Goal: Task Accomplishment & Management: Use online tool/utility

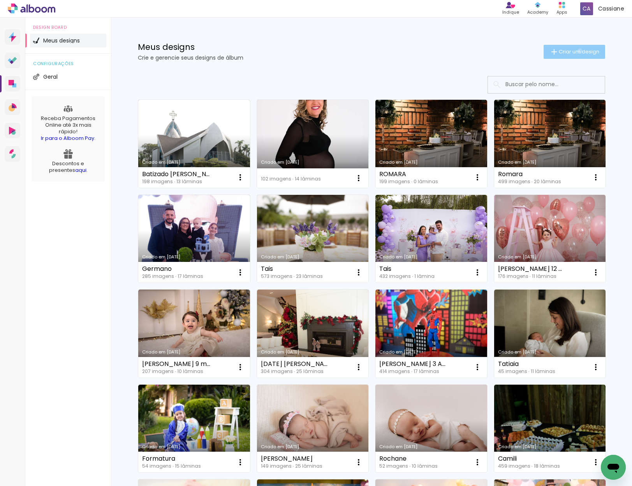
click at [576, 51] on span "Criar um design" at bounding box center [579, 51] width 41 height 5
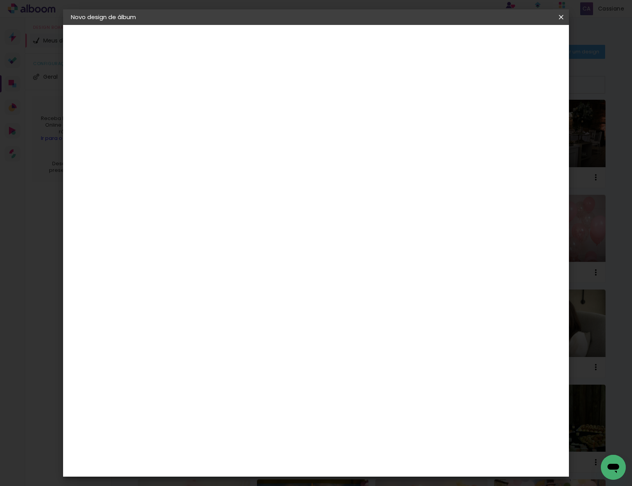
click at [198, 106] on input at bounding box center [198, 105] width 0 height 12
type input "Aniversario [PERSON_NAME]"
type paper-input "Aniversario [PERSON_NAME]"
click at [0, 0] on slot "Avançar" at bounding box center [0, 0] width 0 height 0
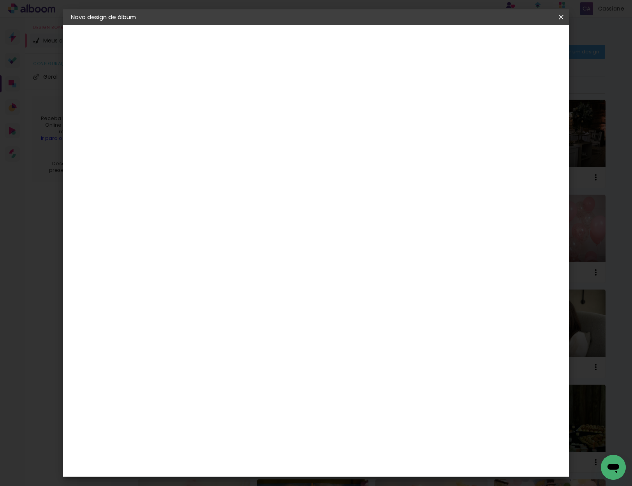
click at [0, 0] on slot "Avançar" at bounding box center [0, 0] width 0 height 0
click at [229, 131] on input "text" at bounding box center [213, 136] width 30 height 12
click at [329, 129] on paper-item "Padrão" at bounding box center [367, 130] width 156 height 16
type input "Padrão"
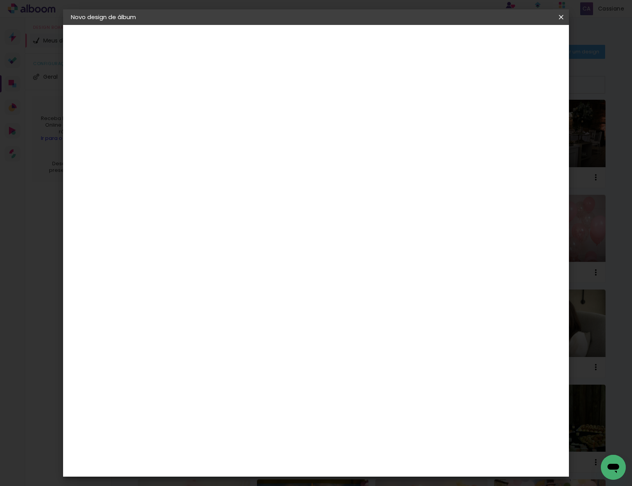
click at [251, 416] on span "20 × 20" at bounding box center [233, 426] width 36 height 21
click at [0, 0] on slot "Avançar" at bounding box center [0, 0] width 0 height 0
click at [512, 43] on span "Iniciar design" at bounding box center [494, 41] width 35 height 5
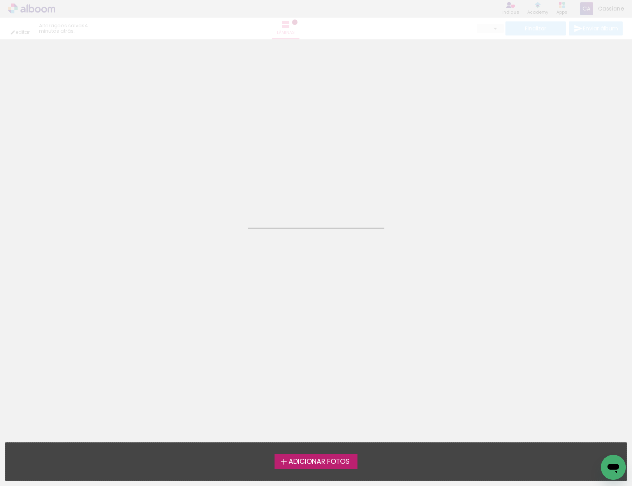
click at [342, 459] on span "Adicionar Fotos" at bounding box center [319, 461] width 61 height 7
click at [0, 0] on input "file" at bounding box center [0, 0] width 0 height 0
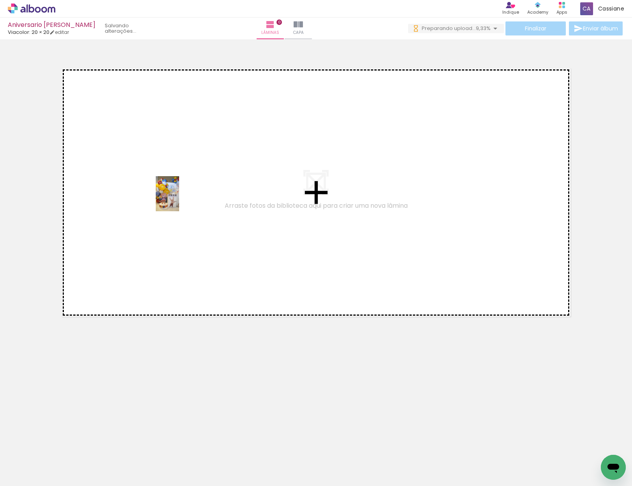
drag, startPoint x: 70, startPoint y: 465, endPoint x: 179, endPoint y: 199, distance: 287.4
click at [179, 199] on quentale-workspace at bounding box center [316, 243] width 632 height 486
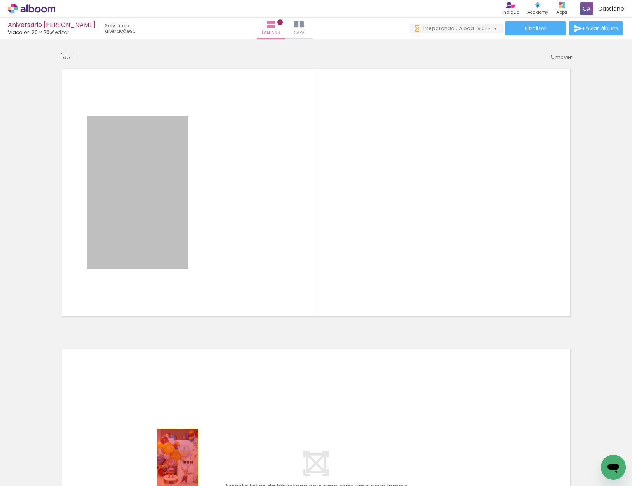
drag, startPoint x: 148, startPoint y: 201, endPoint x: 189, endPoint y: 475, distance: 276.9
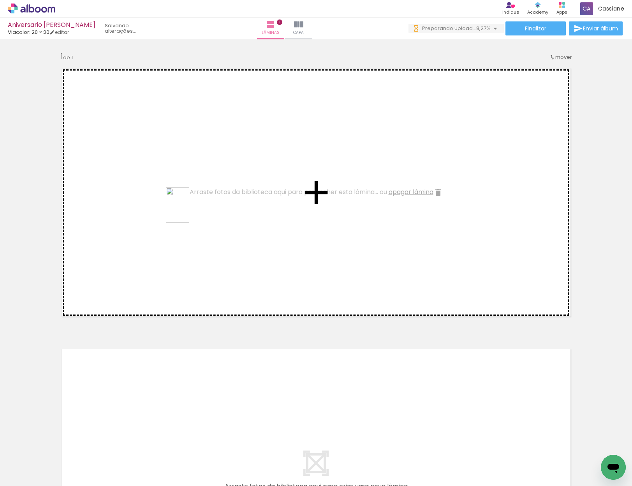
drag, startPoint x: 371, startPoint y: 463, endPoint x: 189, endPoint y: 211, distance: 311.2
click at [189, 211] on quentale-workspace at bounding box center [316, 243] width 632 height 486
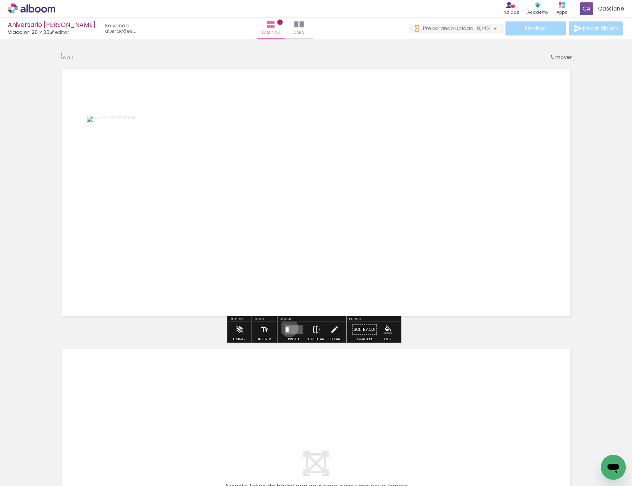
click at [288, 328] on quentale-layouter at bounding box center [294, 329] width 18 height 9
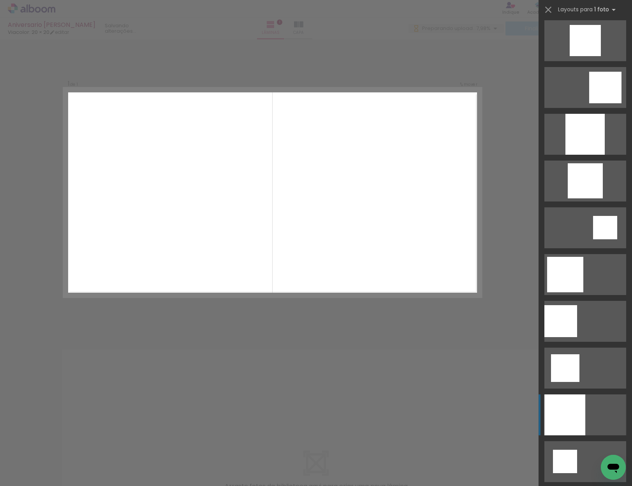
click at [560, 411] on div at bounding box center [565, 414] width 41 height 41
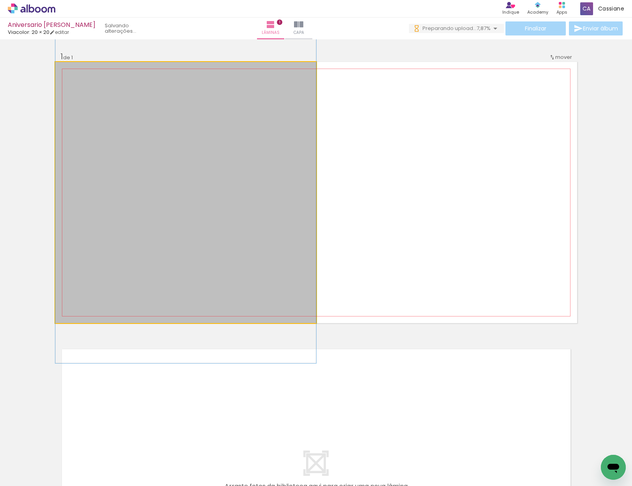
drag, startPoint x: 226, startPoint y: 241, endPoint x: 242, endPoint y: 219, distance: 28.1
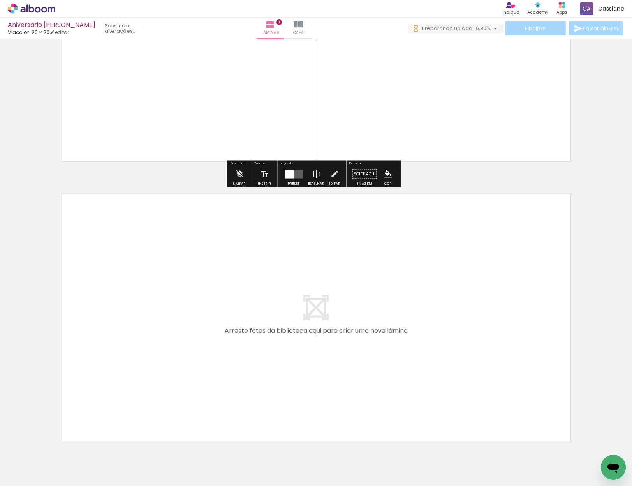
scroll to position [194, 0]
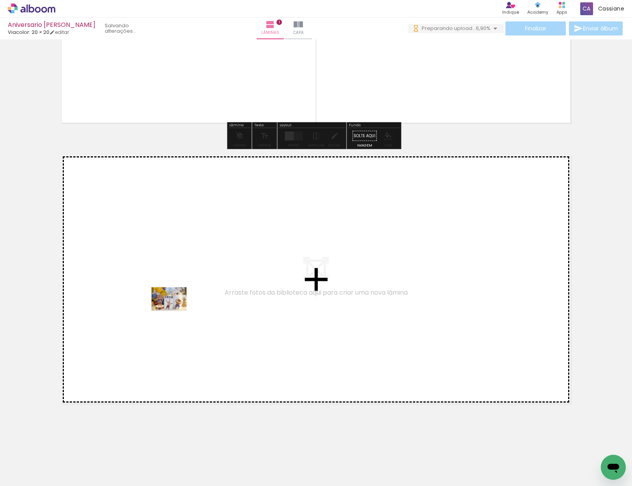
drag, startPoint x: 172, startPoint y: 468, endPoint x: 175, endPoint y: 296, distance: 171.1
click at [175, 296] on quentale-workspace at bounding box center [316, 243] width 632 height 486
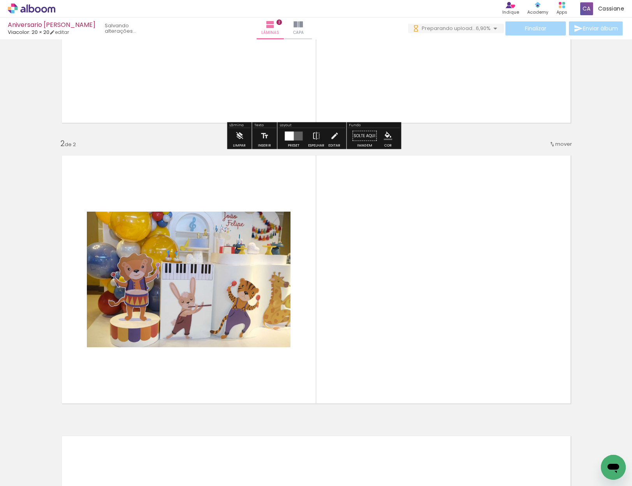
scroll to position [235, 0]
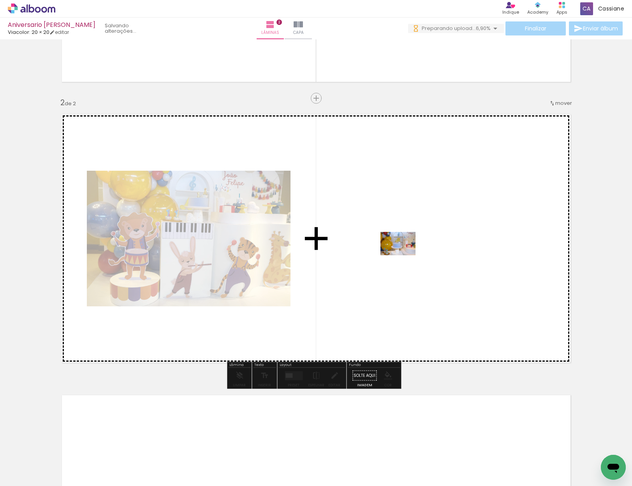
drag, startPoint x: 81, startPoint y: 463, endPoint x: 404, endPoint y: 255, distance: 383.7
click at [404, 255] on quentale-workspace at bounding box center [316, 243] width 632 height 486
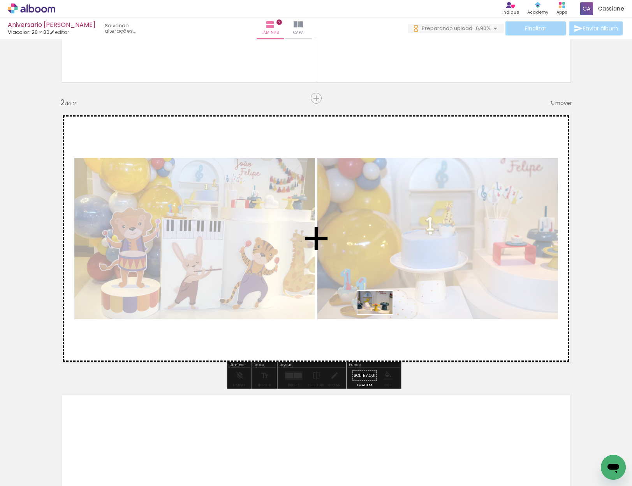
drag, startPoint x: 361, startPoint y: 432, endPoint x: 380, endPoint y: 311, distance: 123.4
click at [380, 311] on quentale-workspace at bounding box center [316, 243] width 632 height 486
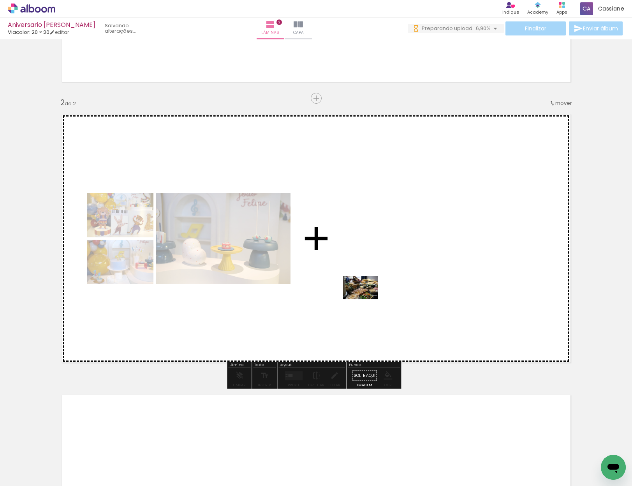
drag, startPoint x: 429, startPoint y: 459, endPoint x: 467, endPoint y: 425, distance: 51.6
click at [366, 294] on quentale-workspace at bounding box center [316, 243] width 632 height 486
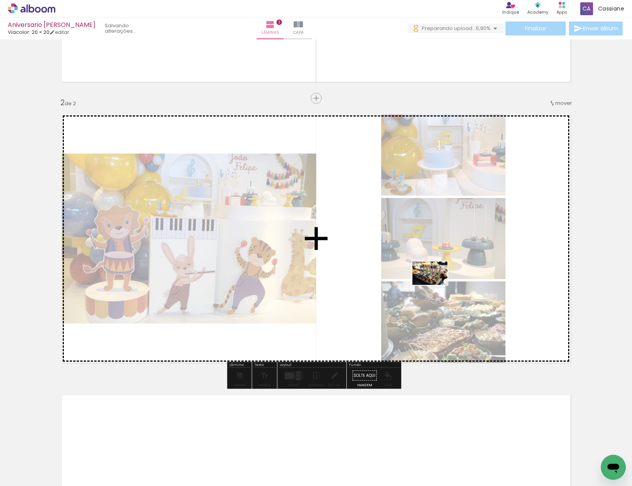
drag, startPoint x: 560, startPoint y: 452, endPoint x: 436, endPoint y: 285, distance: 208.4
click at [436, 285] on quentale-workspace at bounding box center [316, 243] width 632 height 486
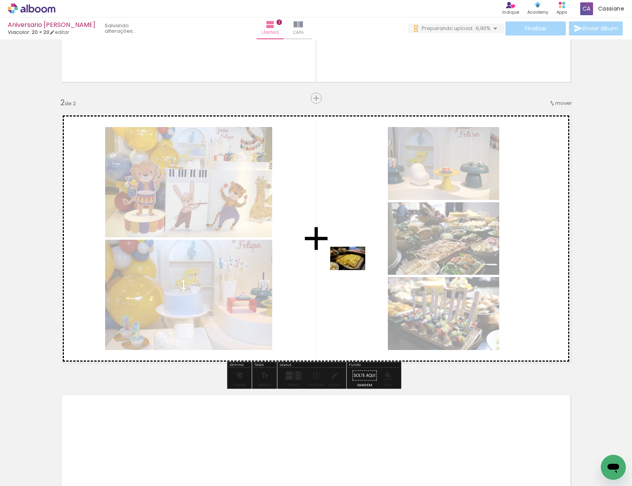
drag, startPoint x: 421, startPoint y: 284, endPoint x: 354, endPoint y: 270, distance: 68.8
click at [354, 270] on quentale-workspace at bounding box center [316, 243] width 632 height 486
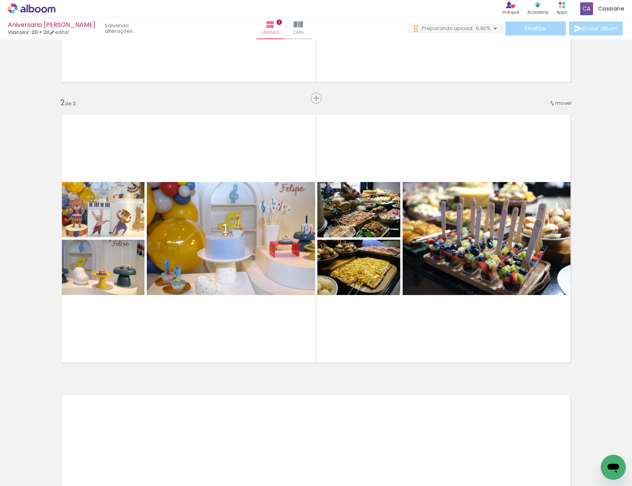
scroll to position [0, 358]
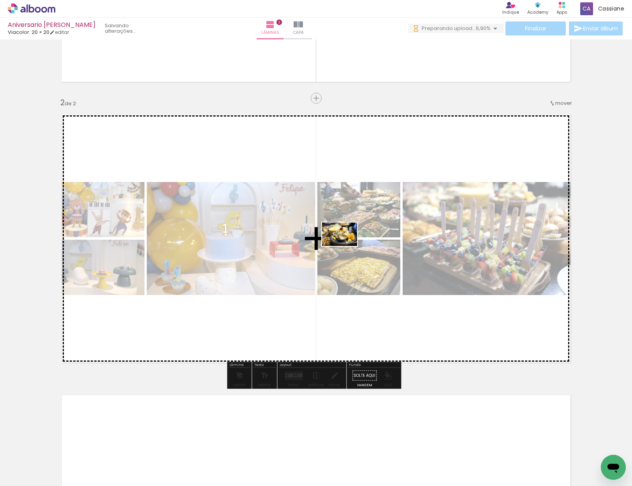
drag, startPoint x: 337, startPoint y: 441, endPoint x: 346, endPoint y: 246, distance: 195.4
click at [346, 246] on quentale-workspace at bounding box center [316, 243] width 632 height 486
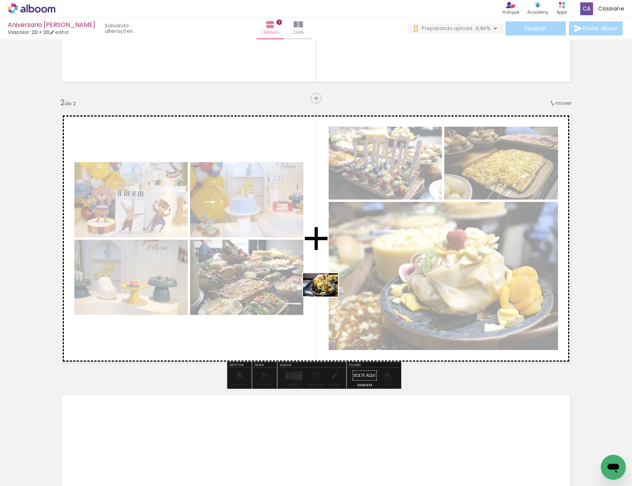
drag, startPoint x: 372, startPoint y: 417, endPoint x: 330, endPoint y: 316, distance: 109.4
click at [323, 290] on quentale-workspace at bounding box center [316, 243] width 632 height 486
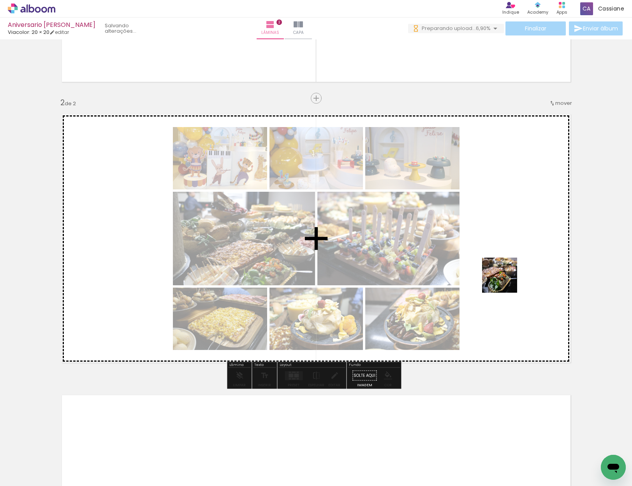
drag, startPoint x: 591, startPoint y: 457, endPoint x: 504, endPoint y: 273, distance: 203.7
click at [504, 273] on quentale-workspace at bounding box center [316, 243] width 632 height 486
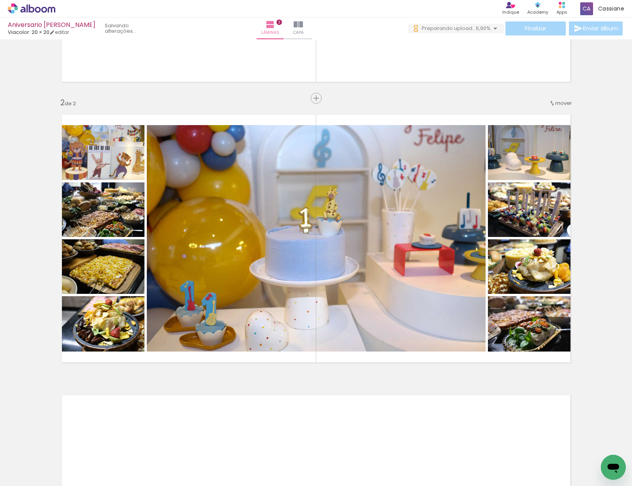
scroll to position [0, 871]
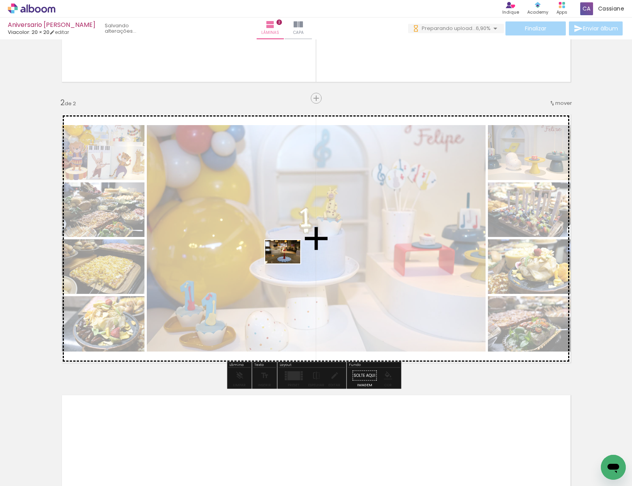
drag, startPoint x: 298, startPoint y: 461, endPoint x: 325, endPoint y: 335, distance: 129.1
click at [289, 264] on quentale-workspace at bounding box center [316, 243] width 632 height 486
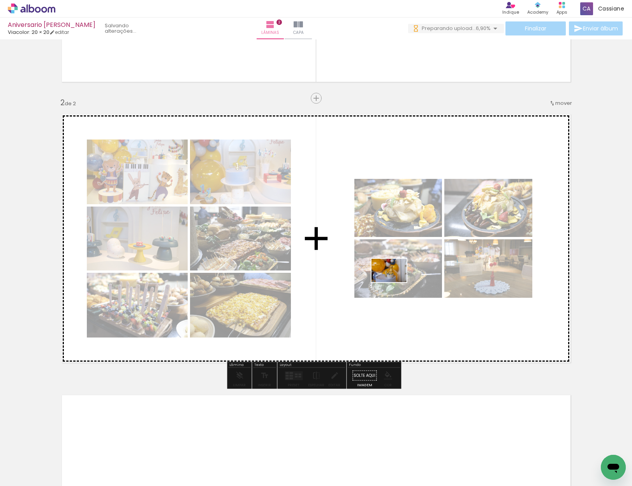
drag, startPoint x: 517, startPoint y: 469, endPoint x: 393, endPoint y: 290, distance: 218.1
click at [393, 280] on quentale-workspace at bounding box center [316, 243] width 632 height 486
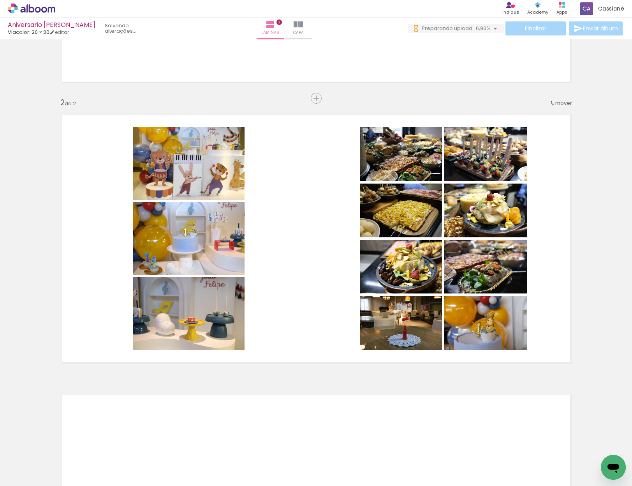
scroll to position [0, 81]
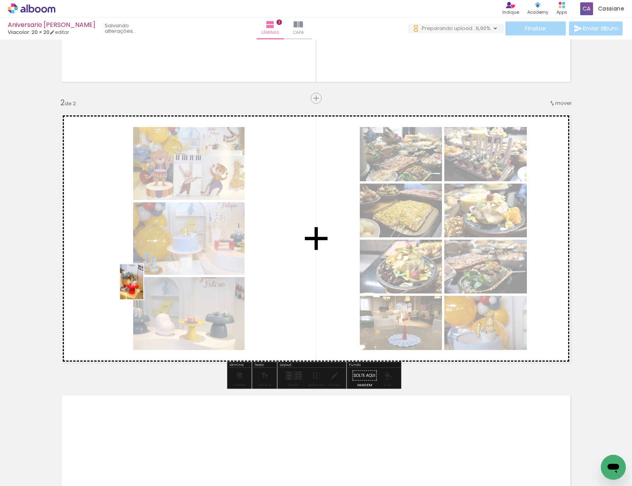
drag, startPoint x: 178, startPoint y: 462, endPoint x: 141, endPoint y: 289, distance: 177.0
click at [143, 288] on quentale-workspace at bounding box center [316, 243] width 632 height 486
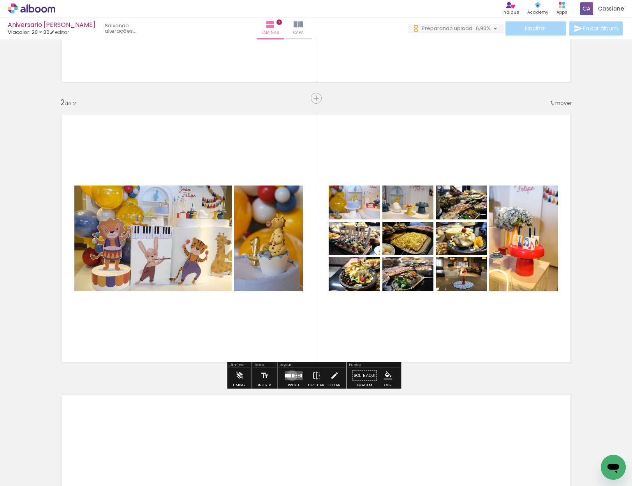
click at [292, 375] on div at bounding box center [293, 376] width 2 height 4
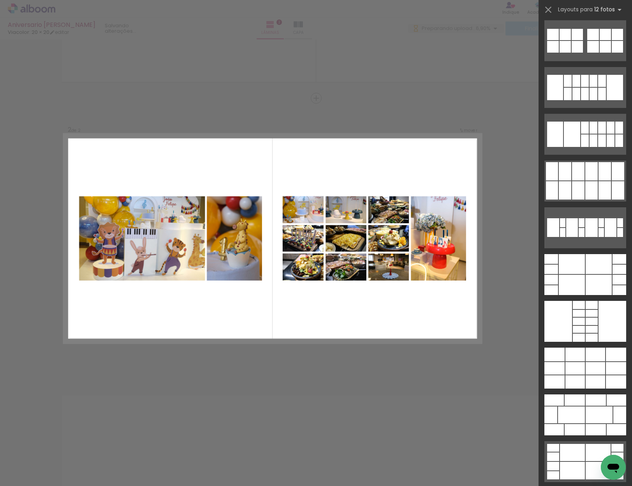
scroll to position [0, 0]
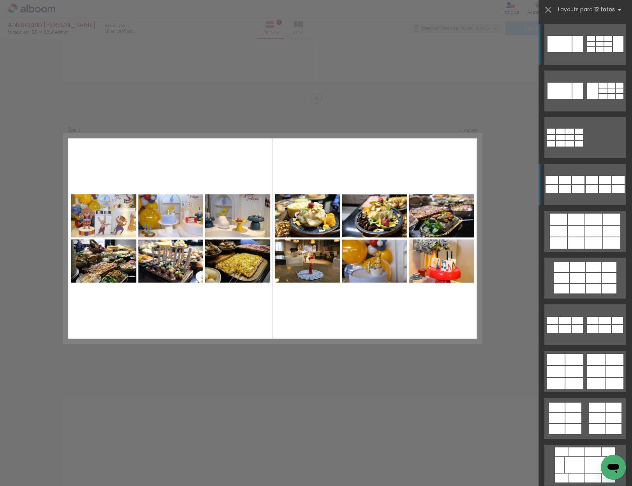
click at [579, 181] on div at bounding box center [578, 180] width 12 height 8
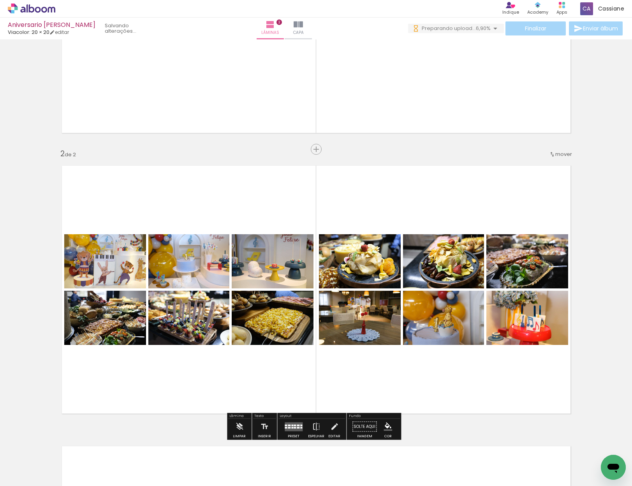
scroll to position [50, 0]
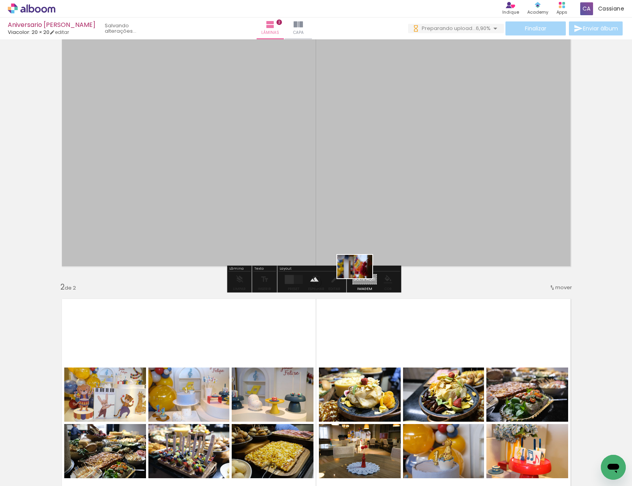
drag, startPoint x: 253, startPoint y: 464, endPoint x: 361, endPoint y: 278, distance: 214.6
click at [361, 278] on quentale-workspace at bounding box center [316, 243] width 632 height 486
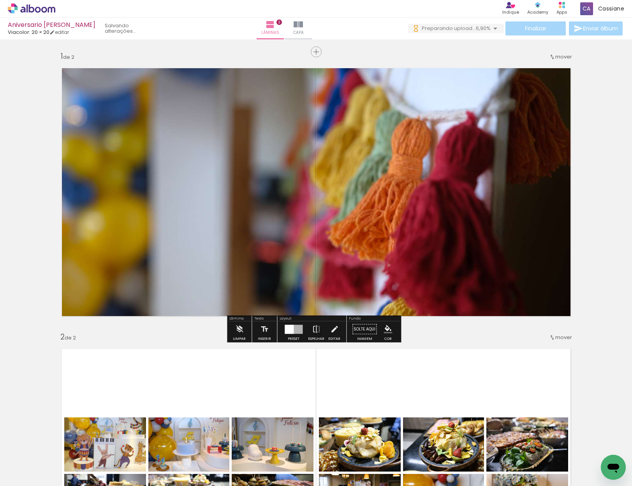
scroll to position [0, 0]
drag, startPoint x: 384, startPoint y: 191, endPoint x: 401, endPoint y: 296, distance: 105.8
click at [403, 289] on quentale-layouter at bounding box center [316, 192] width 522 height 261
click at [363, 328] on paper-button "Solte aqui Imagem" at bounding box center [365, 332] width 28 height 20
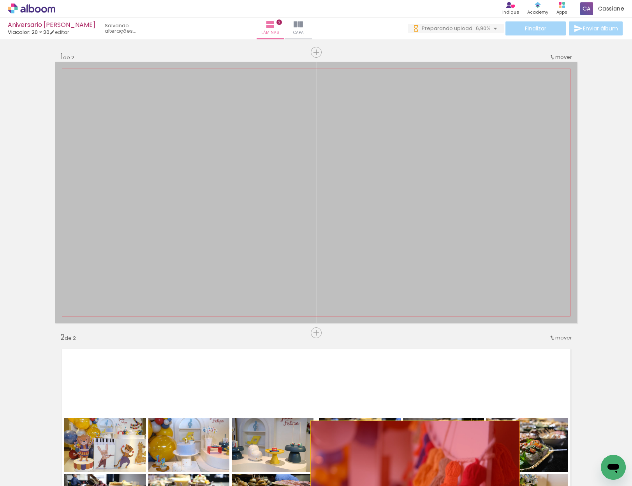
drag, startPoint x: 378, startPoint y: 217, endPoint x: 415, endPoint y: 471, distance: 256.7
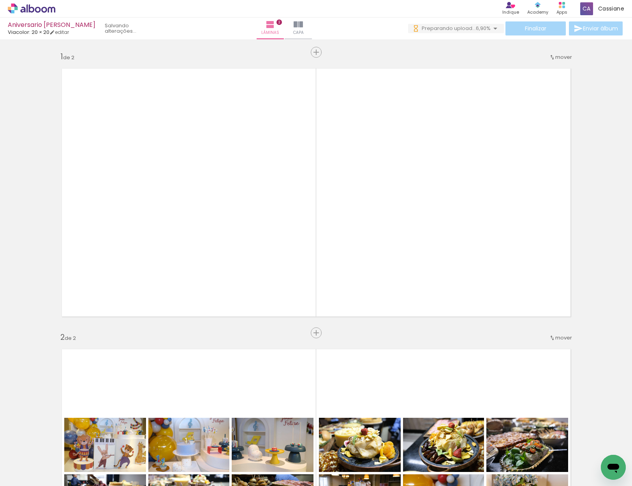
click at [487, 334] on div "Inserir lâmina 1 de 2 Inserir lâmina 2 de 2" at bounding box center [316, 463] width 632 height 842
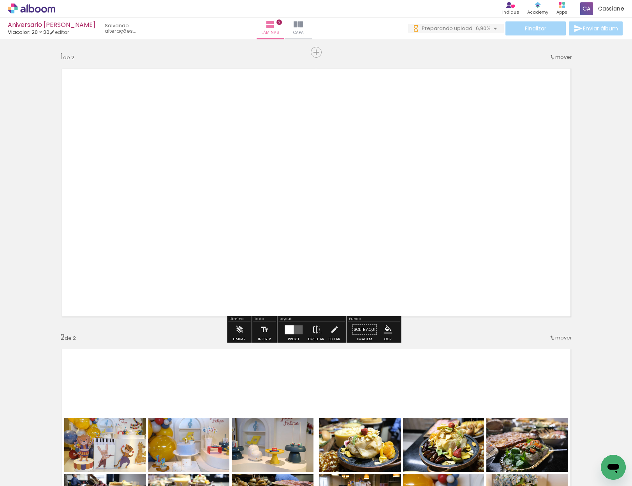
drag, startPoint x: 325, startPoint y: 245, endPoint x: 316, endPoint y: 240, distance: 10.5
click at [325, 244] on quentale-layouter at bounding box center [316, 192] width 522 height 261
click at [269, 236] on quentale-layouter at bounding box center [316, 192] width 522 height 261
click at [360, 330] on paper-button "Solte aqui Imagem" at bounding box center [365, 332] width 28 height 20
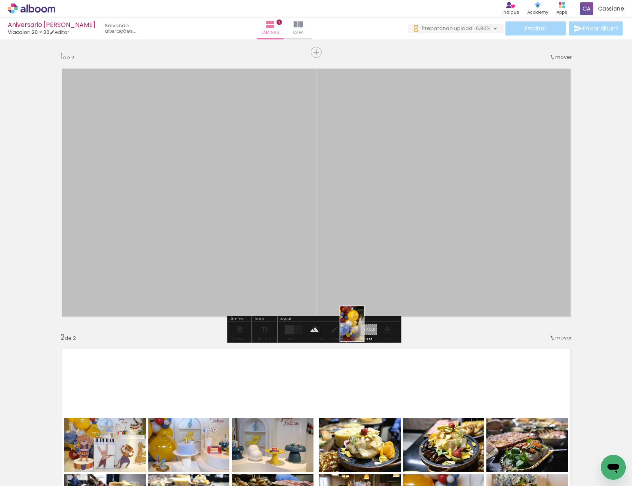
drag, startPoint x: 208, startPoint y: 461, endPoint x: 364, endPoint y: 330, distance: 203.8
click at [364, 330] on quentale-workspace at bounding box center [316, 243] width 632 height 486
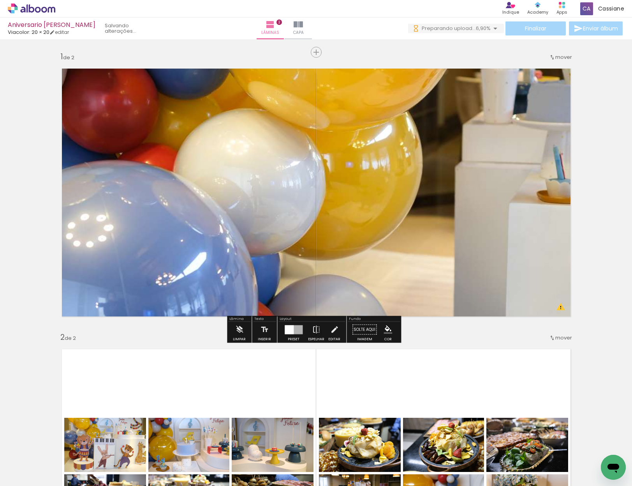
click at [367, 198] on quentale-layouter at bounding box center [316, 192] width 522 height 261
click at [367, 198] on quentale-photo at bounding box center [316, 192] width 522 height 261
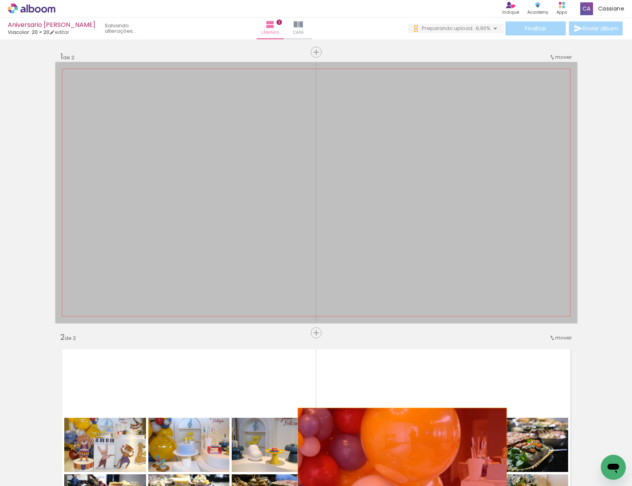
drag, startPoint x: 367, startPoint y: 198, endPoint x: 400, endPoint y: 459, distance: 262.7
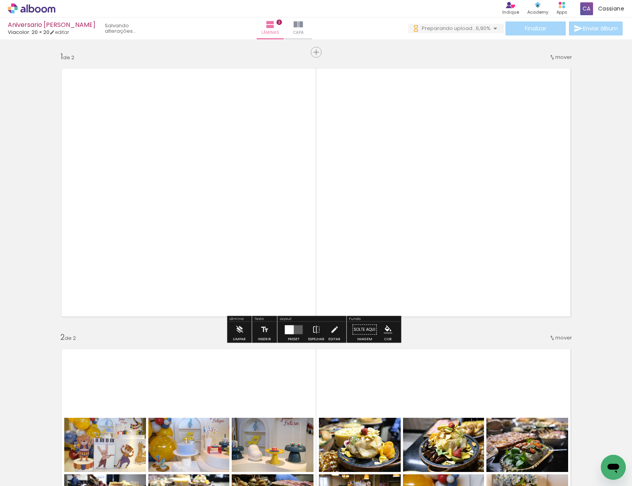
click at [604, 244] on div "Inserir lâmina 1 de 2 Inserir lâmina 2 de 2 O Designbox precisará aumentar a su…" at bounding box center [316, 463] width 632 height 842
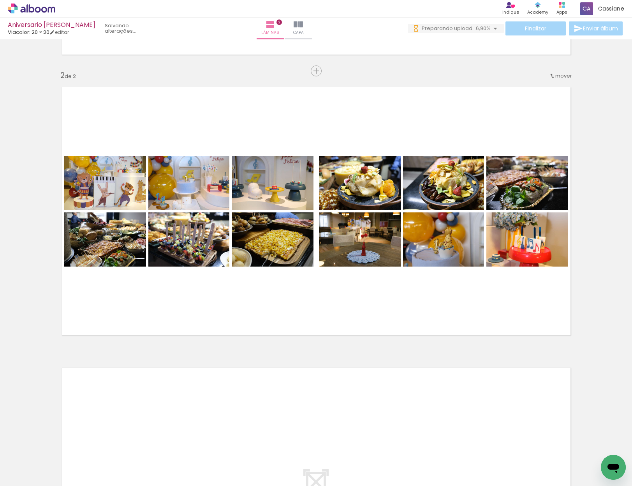
scroll to position [257, 0]
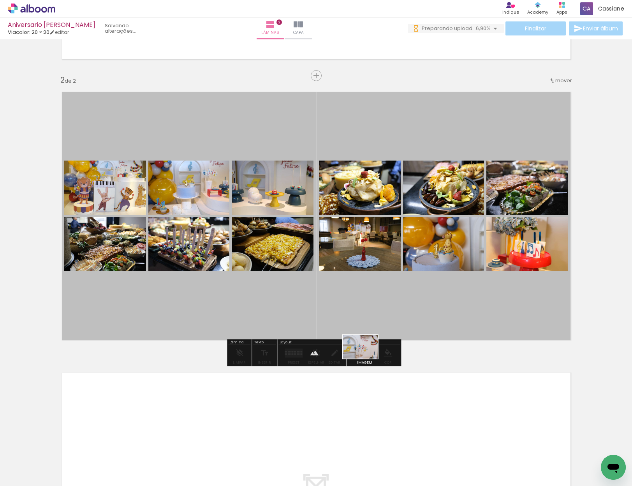
drag, startPoint x: 338, startPoint y: 463, endPoint x: 366, endPoint y: 358, distance: 108.2
click at [366, 358] on quentale-workspace at bounding box center [316, 243] width 632 height 486
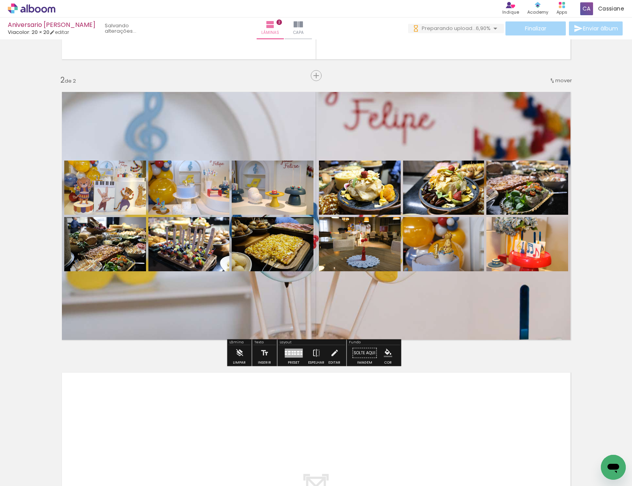
click at [332, 137] on quentale-layouter at bounding box center [316, 215] width 522 height 261
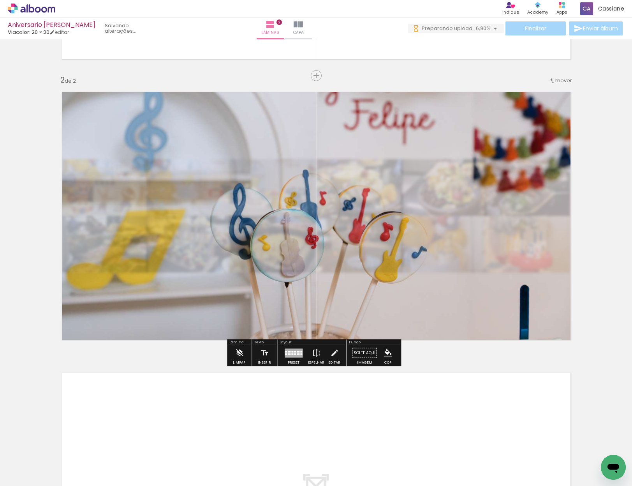
click at [332, 137] on quentale-photo at bounding box center [316, 215] width 522 height 261
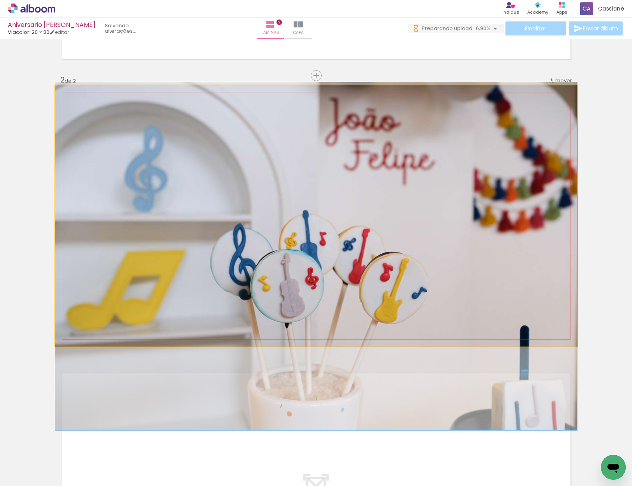
drag, startPoint x: 332, startPoint y: 137, endPoint x: 332, endPoint y: 179, distance: 42.1
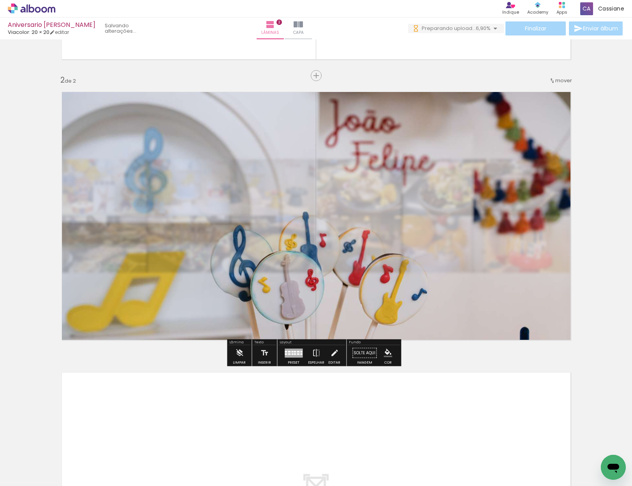
click at [469, 352] on div "Inserir lâmina 1 de 2 Inserir lâmina 2 de 2 O Designbox precisará aumentar a su…" at bounding box center [316, 206] width 632 height 842
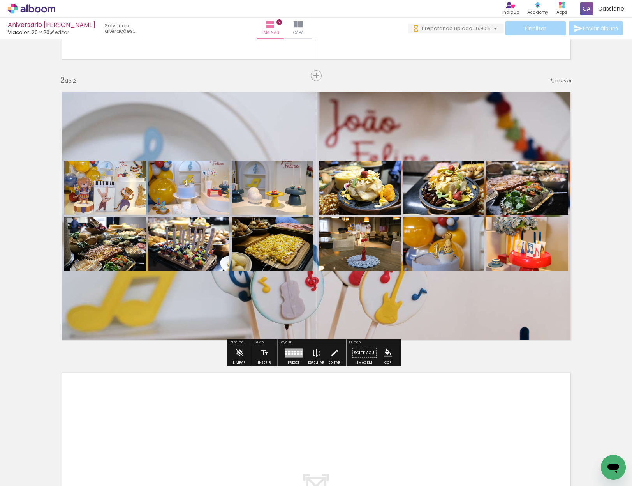
scroll to position [0, 1008]
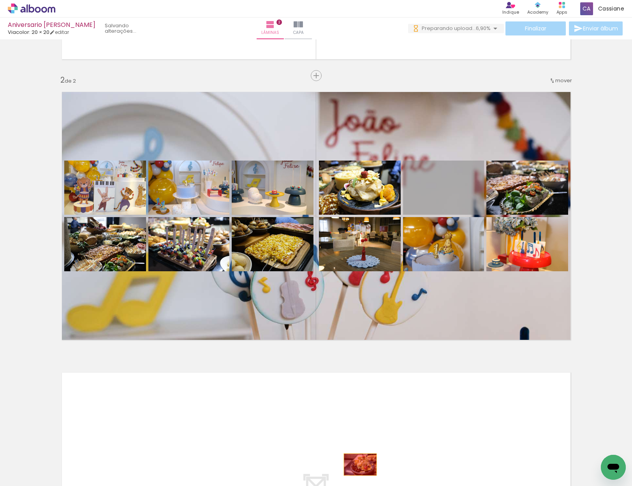
drag, startPoint x: 452, startPoint y: 185, endPoint x: 360, endPoint y: 466, distance: 295.5
click at [358, 465] on quentale-workspace at bounding box center [316, 243] width 632 height 486
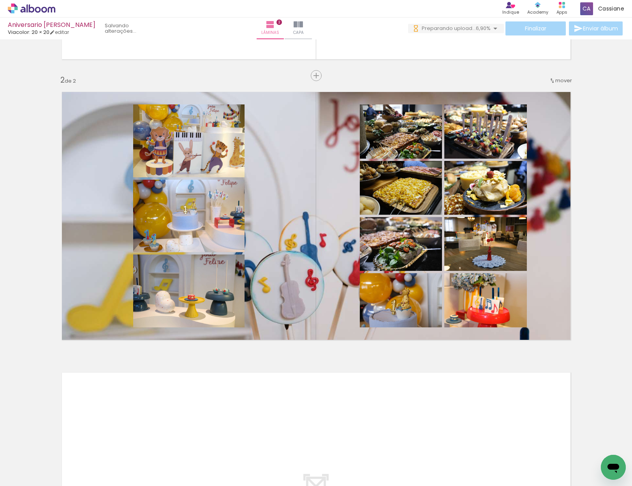
scroll to position [0, 853]
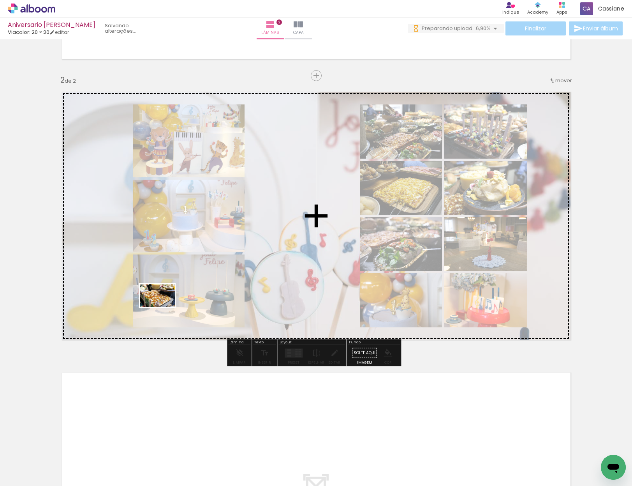
drag, startPoint x: 140, startPoint y: 462, endPoint x: 163, endPoint y: 307, distance: 156.4
click at [163, 307] on quentale-workspace at bounding box center [316, 243] width 632 height 486
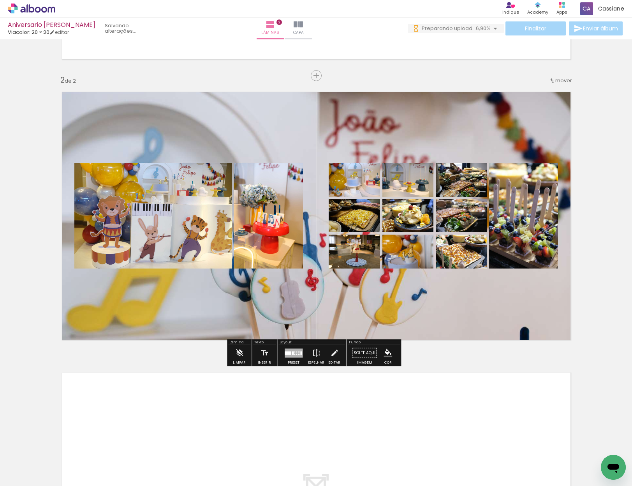
click at [290, 355] on div at bounding box center [294, 352] width 18 height 9
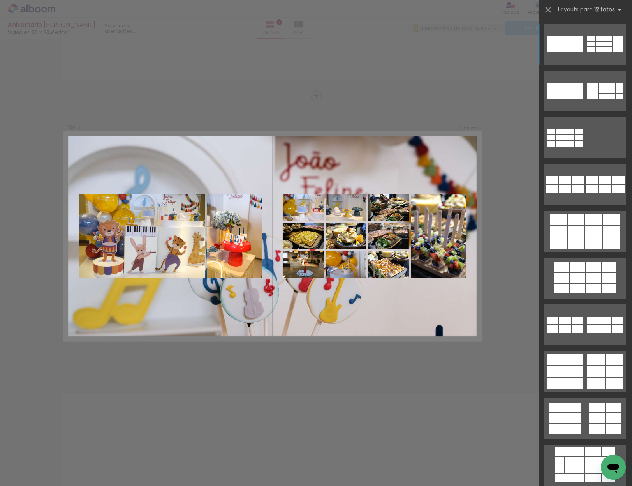
scroll to position [235, 0]
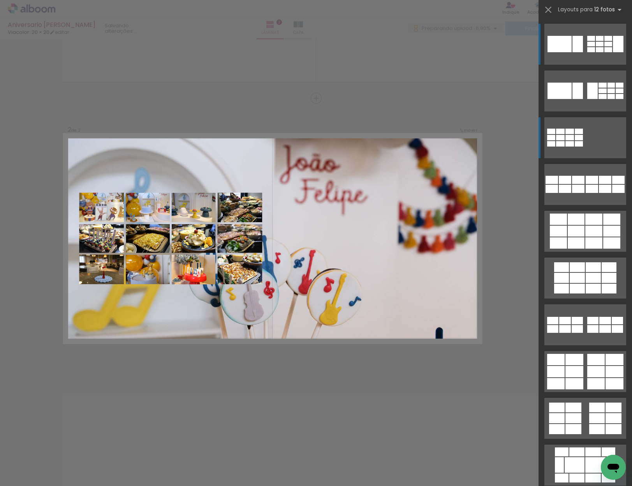
click at [566, 136] on div at bounding box center [570, 137] width 9 height 5
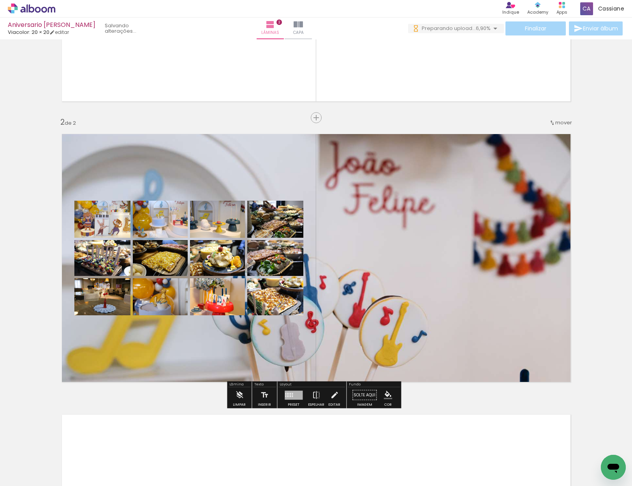
scroll to position [215, 0]
click at [289, 396] on div at bounding box center [294, 395] width 18 height 9
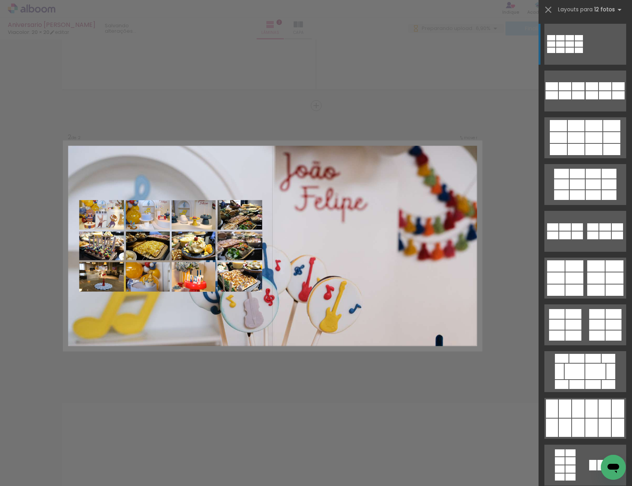
scroll to position [235, 0]
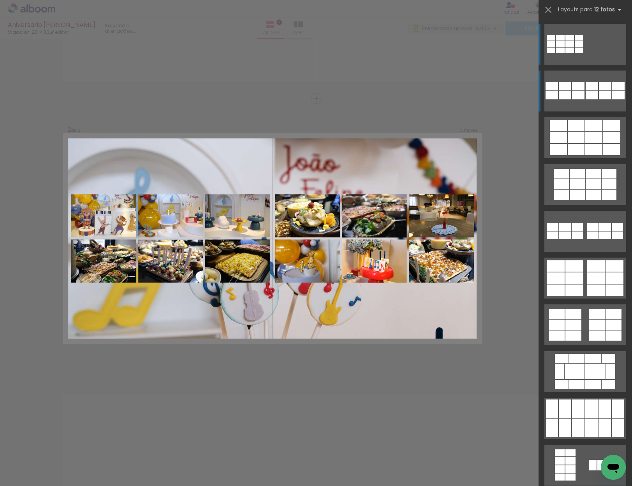
click at [573, 84] on div at bounding box center [578, 86] width 12 height 8
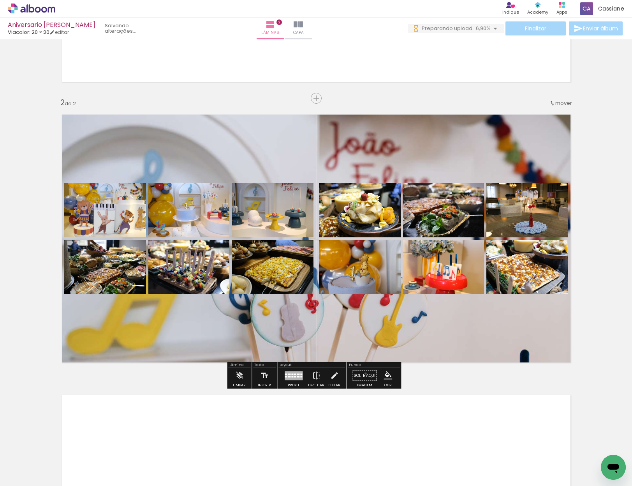
click at [363, 373] on paper-button "Solte aqui Imagem" at bounding box center [365, 378] width 28 height 20
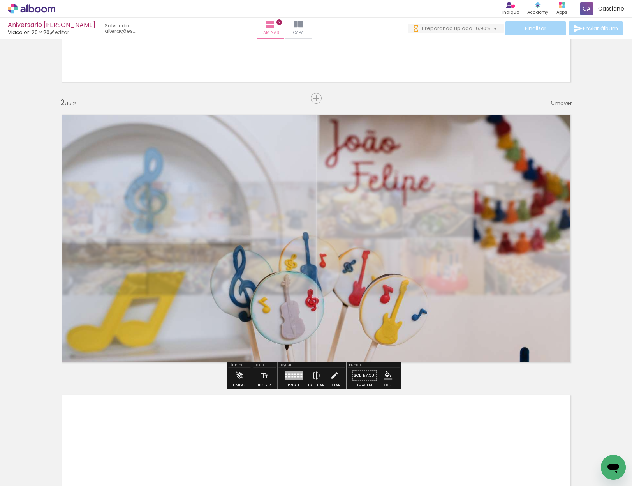
click at [451, 372] on div "Inserir lâmina 1 de 2 Inserir lâmina 2 de 2 O Designbox precisará aumentar a su…" at bounding box center [316, 229] width 632 height 842
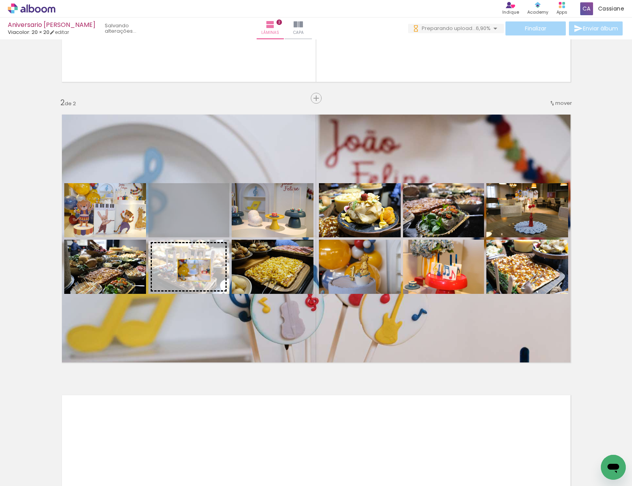
drag, startPoint x: 188, startPoint y: 213, endPoint x: 199, endPoint y: 277, distance: 65.2
click at [0, 0] on slot at bounding box center [0, 0] width 0 height 0
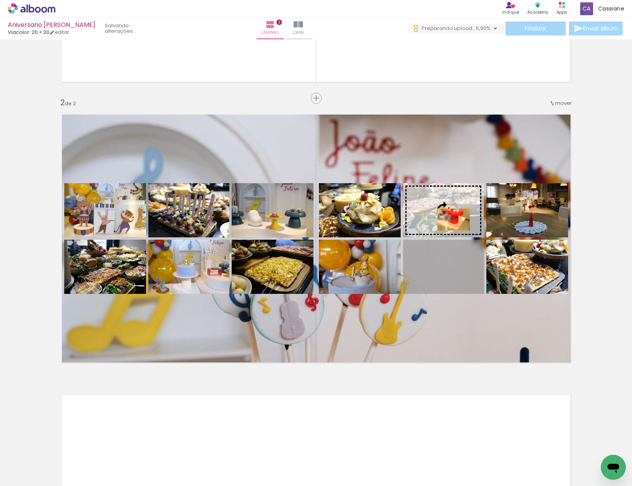
drag, startPoint x: 461, startPoint y: 270, endPoint x: 451, endPoint y: 219, distance: 52.0
click at [0, 0] on slot at bounding box center [0, 0] width 0 height 0
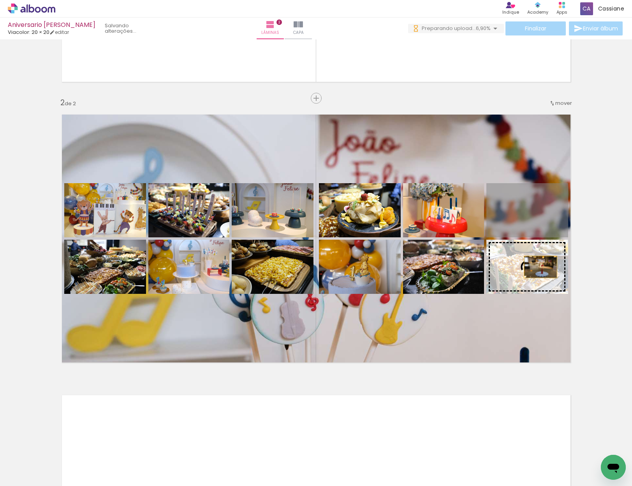
drag, startPoint x: 536, startPoint y: 217, endPoint x: 538, endPoint y: 267, distance: 49.9
click at [0, 0] on slot at bounding box center [0, 0] width 0 height 0
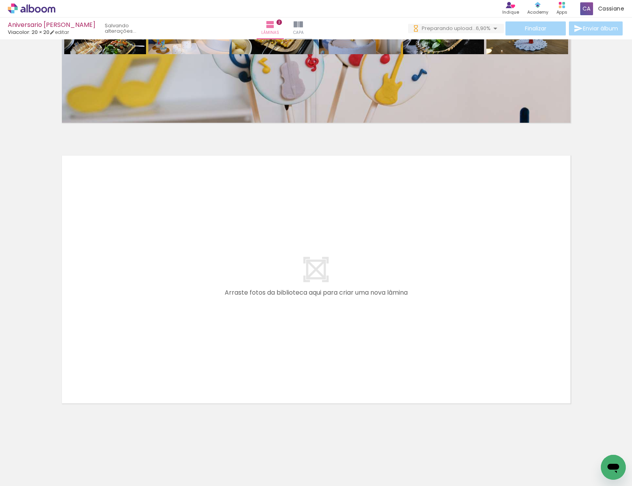
scroll to position [0, 1858]
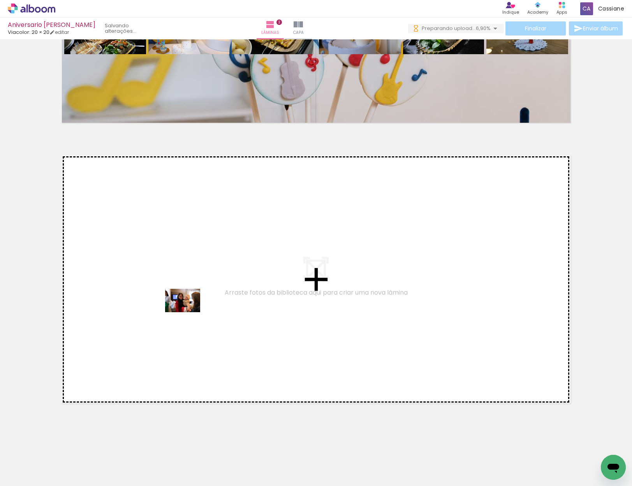
drag, startPoint x: 315, startPoint y: 461, endPoint x: 337, endPoint y: 457, distance: 21.7
click at [189, 312] on quentale-workspace at bounding box center [316, 243] width 632 height 486
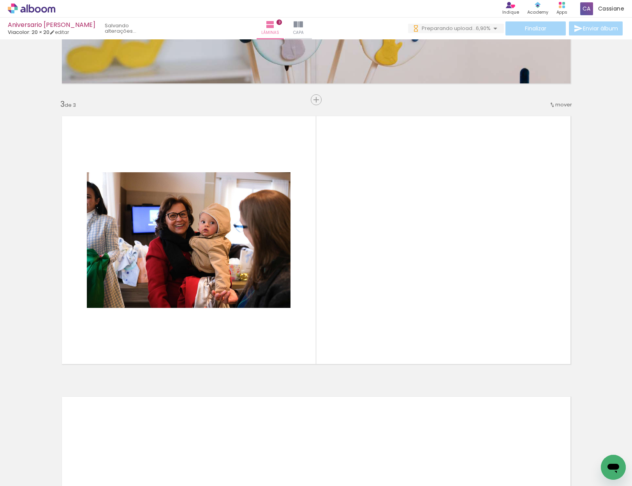
scroll to position [515, 0]
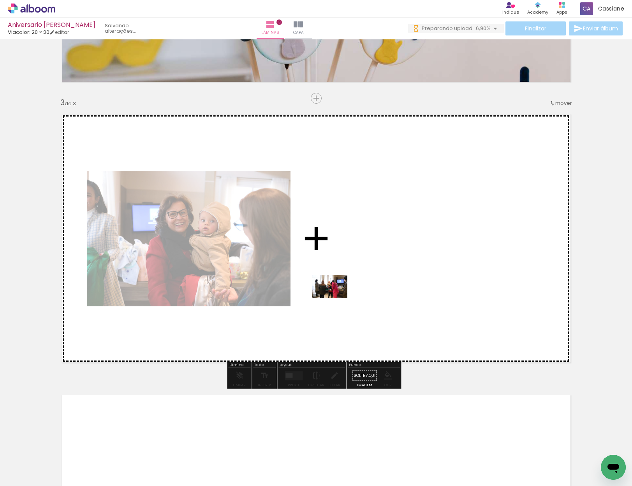
drag, startPoint x: 408, startPoint y: 466, endPoint x: 336, endPoint y: 298, distance: 182.5
click at [336, 298] on quentale-workspace at bounding box center [316, 243] width 632 height 486
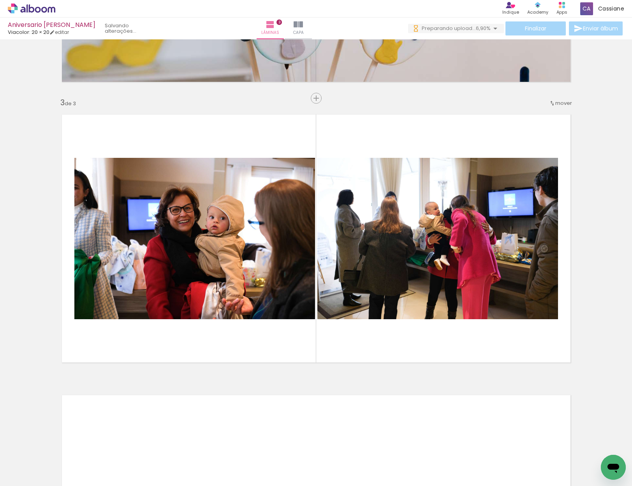
scroll to position [0, 2277]
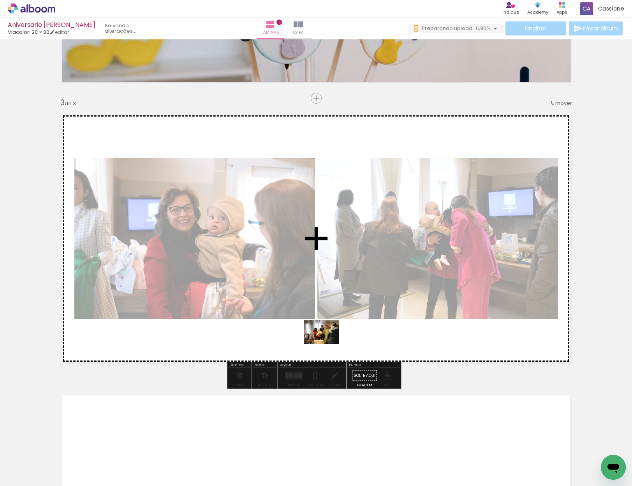
drag, startPoint x: 294, startPoint y: 467, endPoint x: 327, endPoint y: 344, distance: 127.9
click at [327, 344] on quentale-workspace at bounding box center [316, 243] width 632 height 486
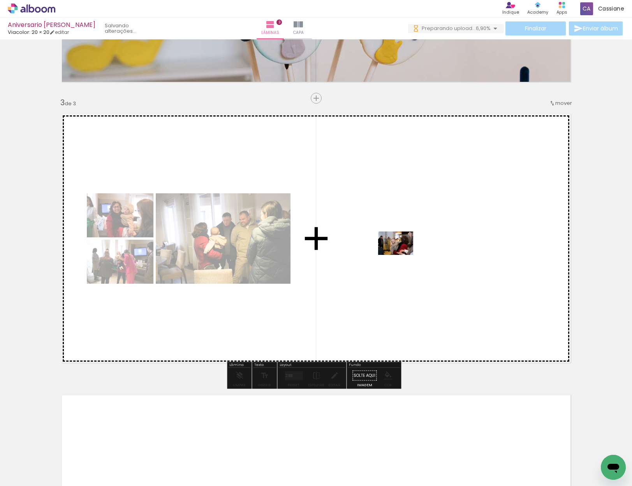
drag, startPoint x: 425, startPoint y: 463, endPoint x: 476, endPoint y: 389, distance: 89.9
click at [402, 256] on quentale-workspace at bounding box center [316, 243] width 632 height 486
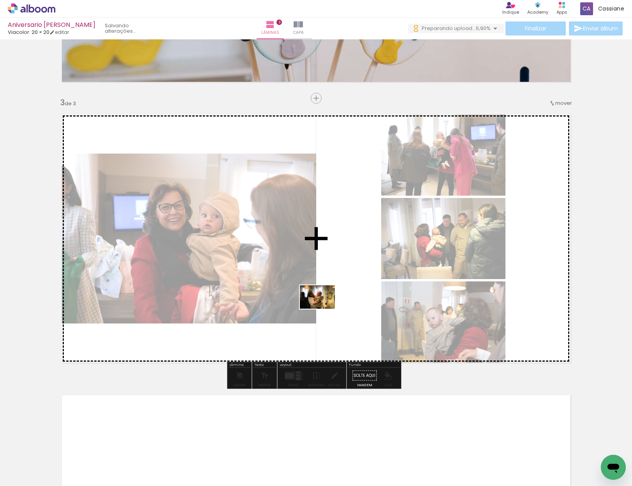
drag, startPoint x: 437, startPoint y: 419, endPoint x: 323, endPoint y: 309, distance: 158.4
click at [323, 309] on quentale-workspace at bounding box center [316, 243] width 632 height 486
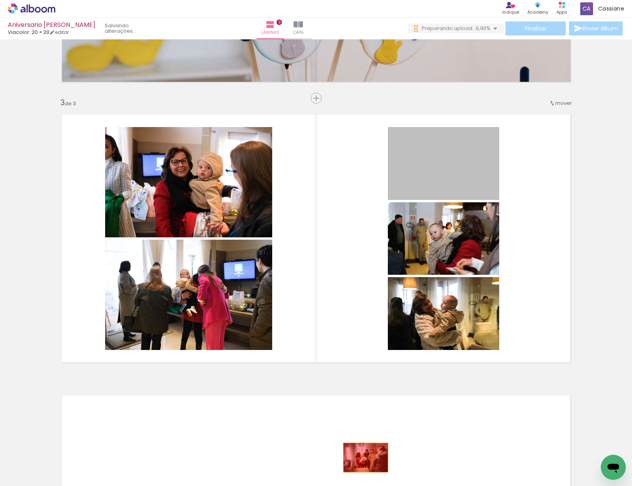
drag, startPoint x: 438, startPoint y: 174, endPoint x: 413, endPoint y: 454, distance: 281.7
click at [364, 457] on quentale-workspace at bounding box center [316, 243] width 632 height 486
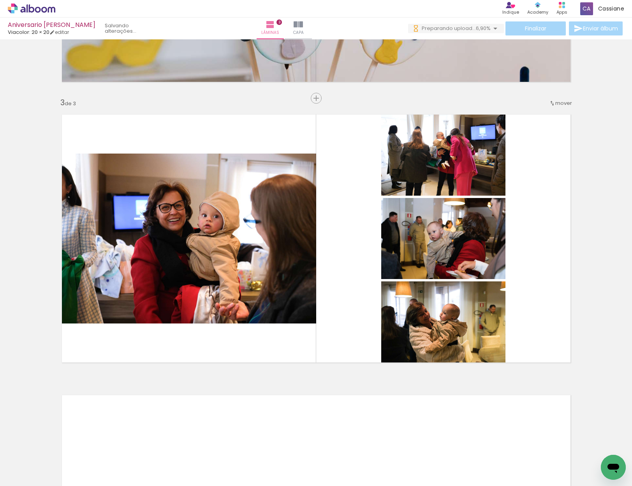
scroll to position [0, 2580]
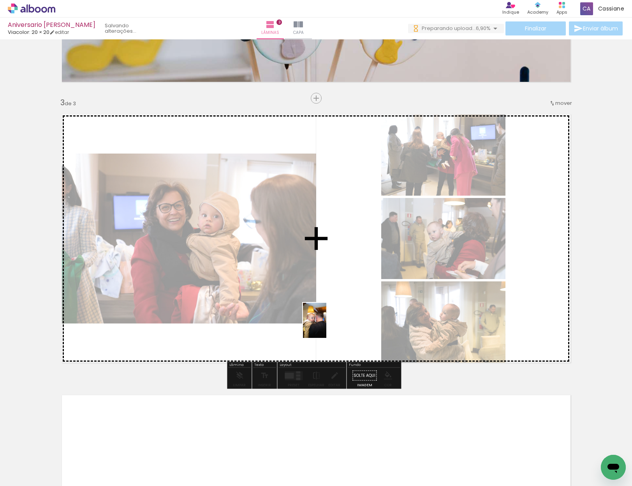
drag, startPoint x: 339, startPoint y: 466, endPoint x: 326, endPoint y: 326, distance: 140.8
click at [326, 326] on quentale-workspace at bounding box center [316, 243] width 632 height 486
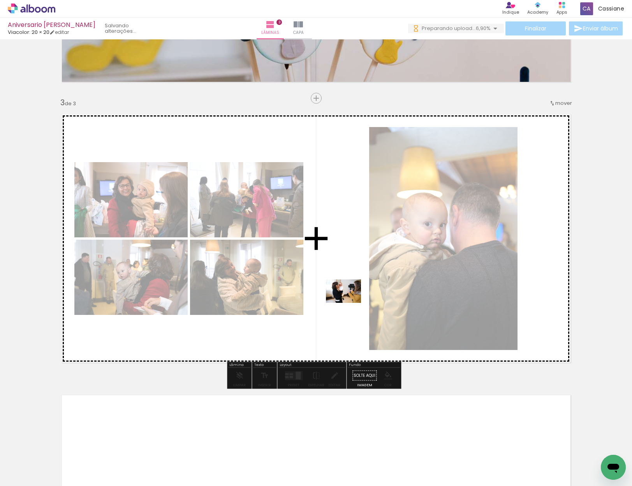
drag, startPoint x: 469, startPoint y: 464, endPoint x: 349, endPoint y: 303, distance: 200.9
click at [349, 303] on quentale-workspace at bounding box center [316, 243] width 632 height 486
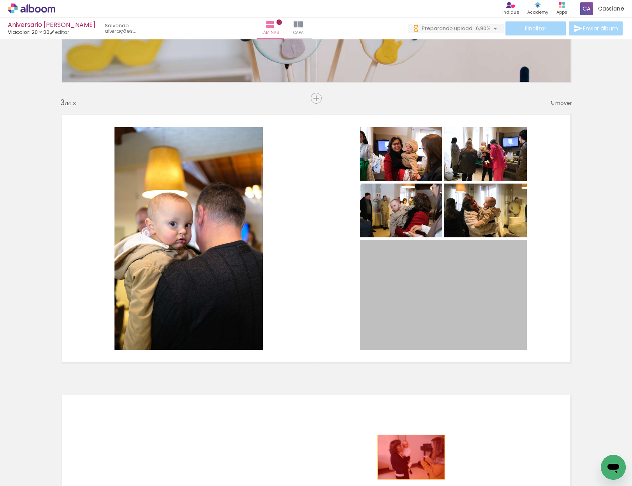
drag, startPoint x: 404, startPoint y: 279, endPoint x: 408, endPoint y: 457, distance: 177.7
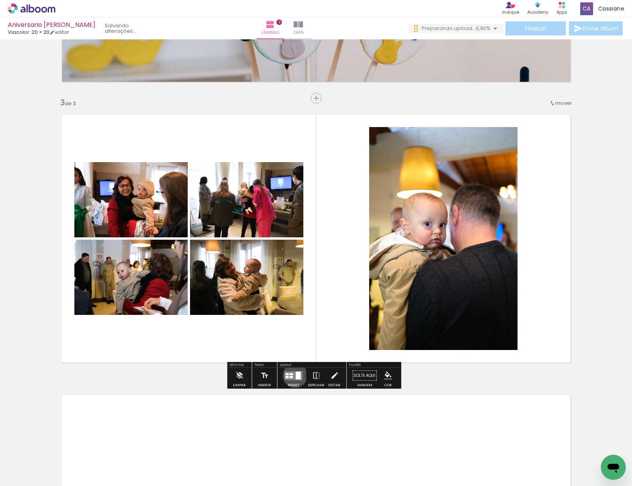
click at [296, 375] on div at bounding box center [298, 375] width 5 height 8
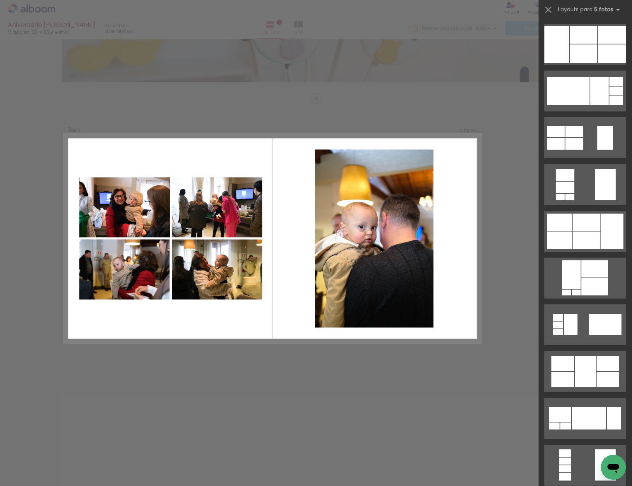
scroll to position [0, 0]
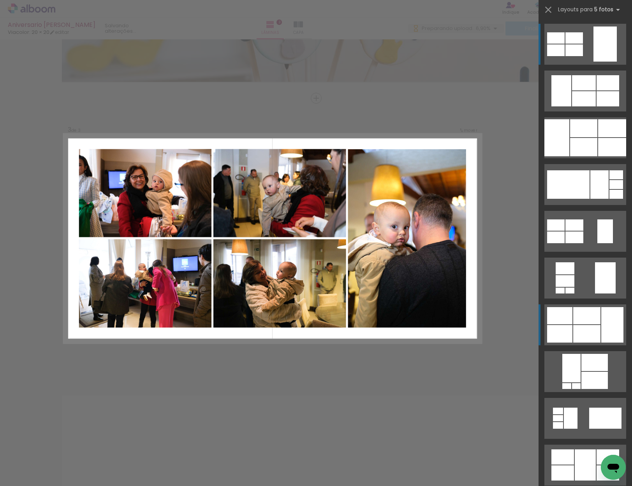
click at [595, 321] on div at bounding box center [587, 315] width 27 height 17
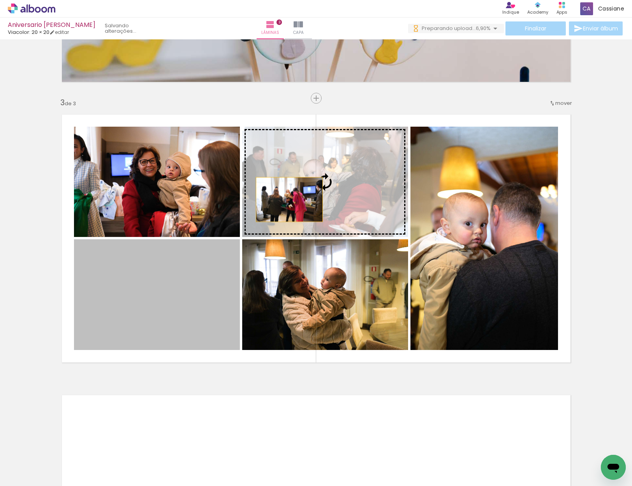
drag, startPoint x: 166, startPoint y: 310, endPoint x: 286, endPoint y: 201, distance: 161.3
click at [0, 0] on slot at bounding box center [0, 0] width 0 height 0
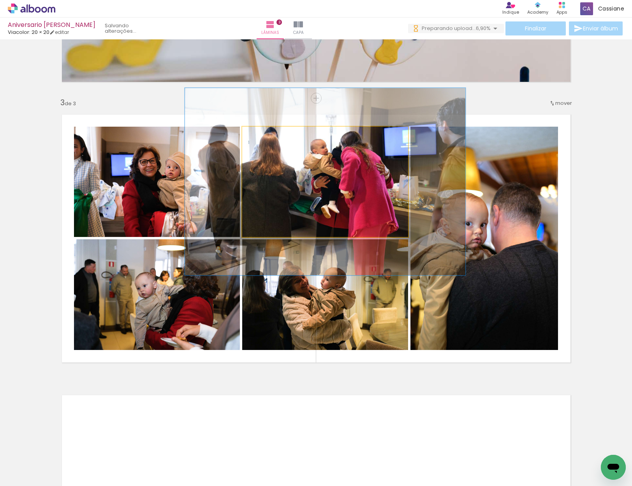
drag, startPoint x: 259, startPoint y: 136, endPoint x: 277, endPoint y: 135, distance: 18.7
type paper-slider "169"
click at [277, 135] on div at bounding box center [279, 134] width 7 height 7
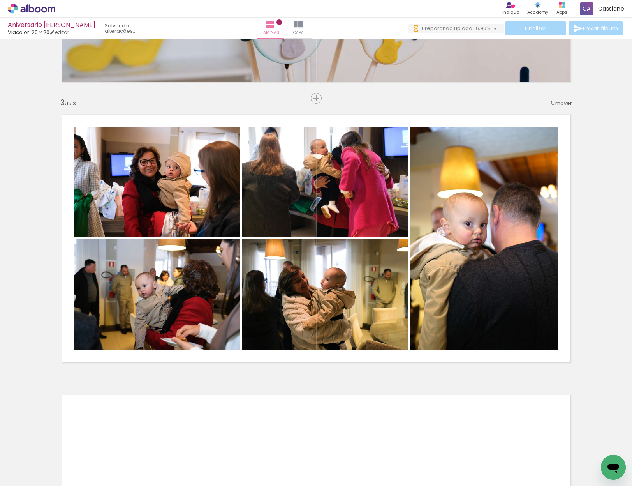
scroll to position [0, 2015]
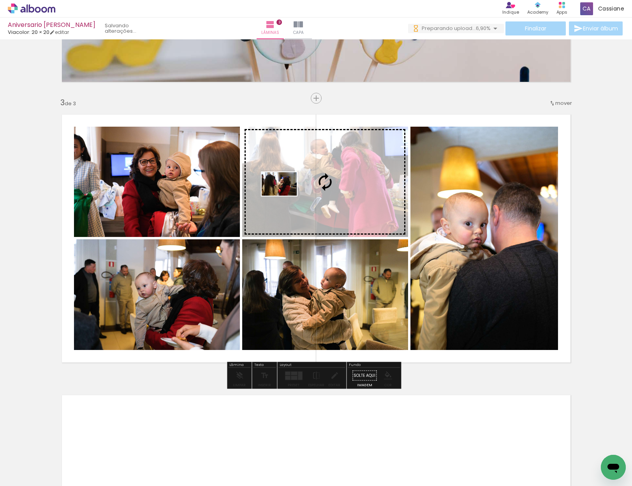
drag, startPoint x: 424, startPoint y: 463, endPoint x: 289, endPoint y: 194, distance: 301.1
click at [286, 196] on quentale-workspace at bounding box center [316, 243] width 632 height 486
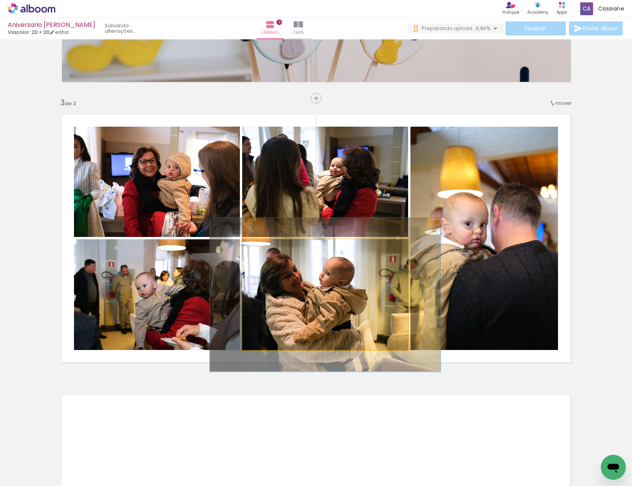
drag, startPoint x: 258, startPoint y: 247, endPoint x: 323, endPoint y: 303, distance: 85.9
type paper-slider "139"
click at [268, 247] on div at bounding box center [270, 247] width 7 height 7
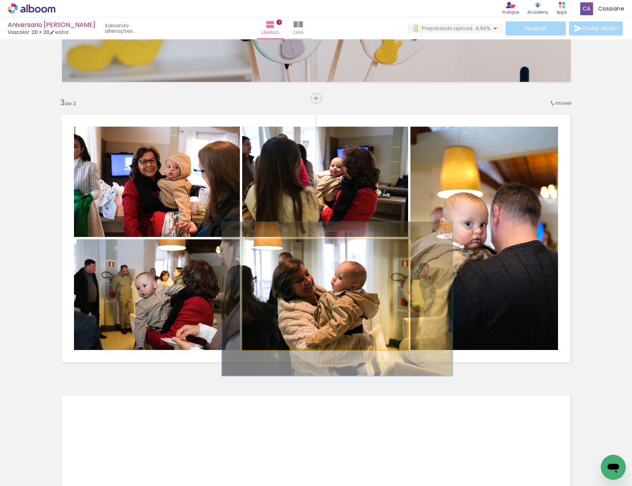
drag, startPoint x: 315, startPoint y: 311, endPoint x: 327, endPoint y: 315, distance: 12.8
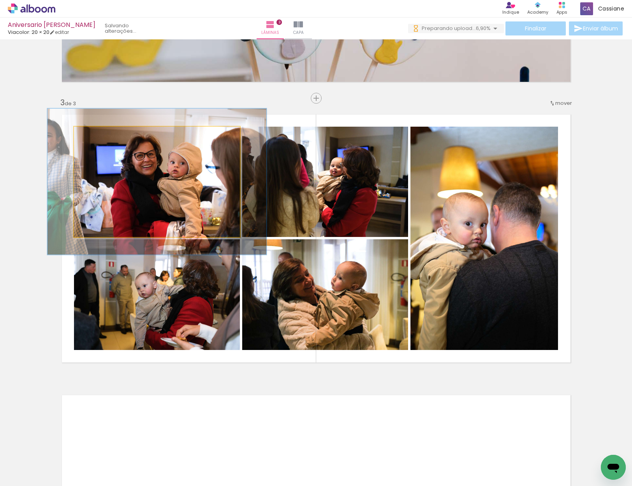
drag, startPoint x: 90, startPoint y: 136, endPoint x: 156, endPoint y: 198, distance: 90.7
type paper-slider "133"
click at [99, 136] on div at bounding box center [100, 134] width 7 height 7
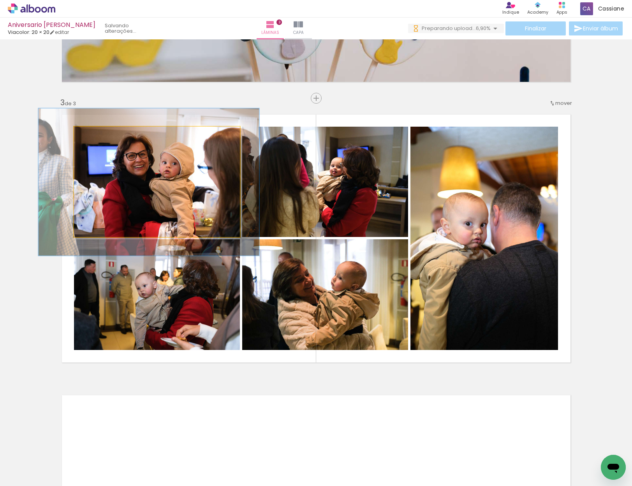
drag, startPoint x: 170, startPoint y: 221, endPoint x: 164, endPoint y: 221, distance: 6.2
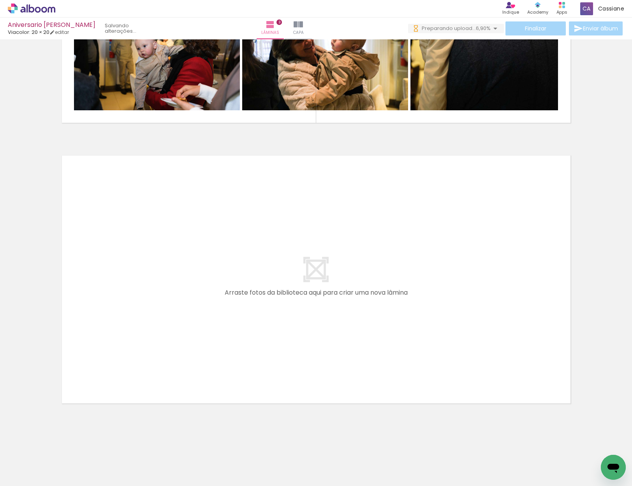
scroll to position [0, 3002]
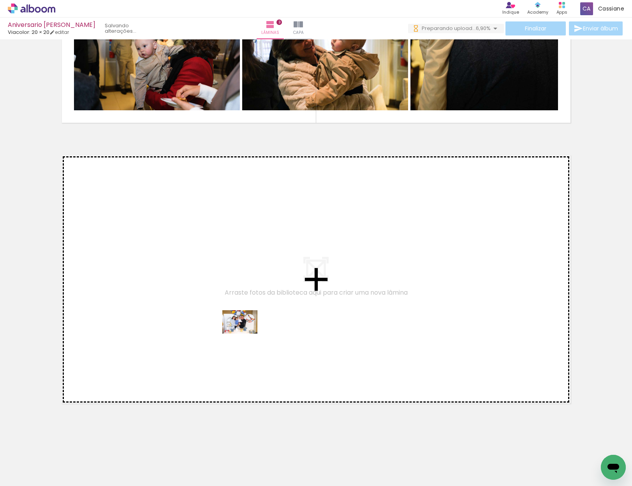
drag, startPoint x: 318, startPoint y: 463, endPoint x: 246, endPoint y: 334, distance: 148.2
click at [246, 334] on quentale-workspace at bounding box center [316, 243] width 632 height 486
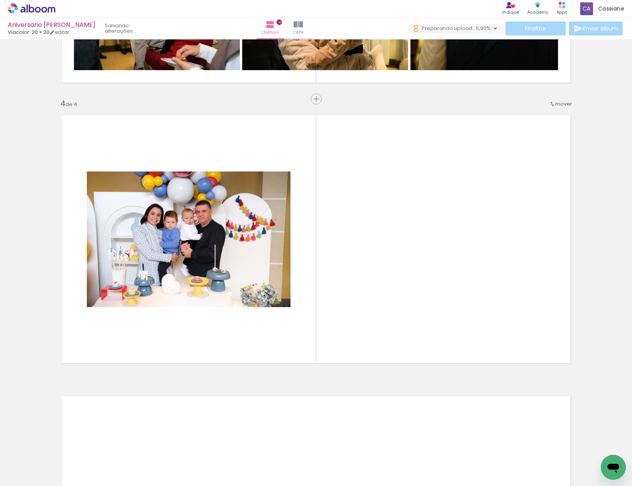
scroll to position [796, 0]
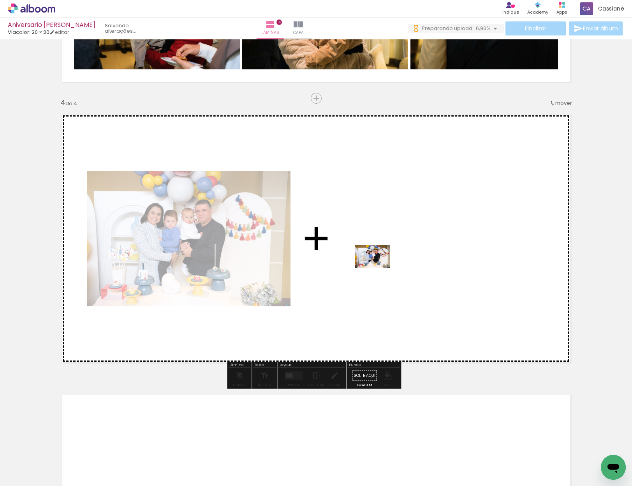
drag, startPoint x: 353, startPoint y: 447, endPoint x: 216, endPoint y: 274, distance: 221.4
click at [379, 268] on quentale-workspace at bounding box center [316, 243] width 632 height 486
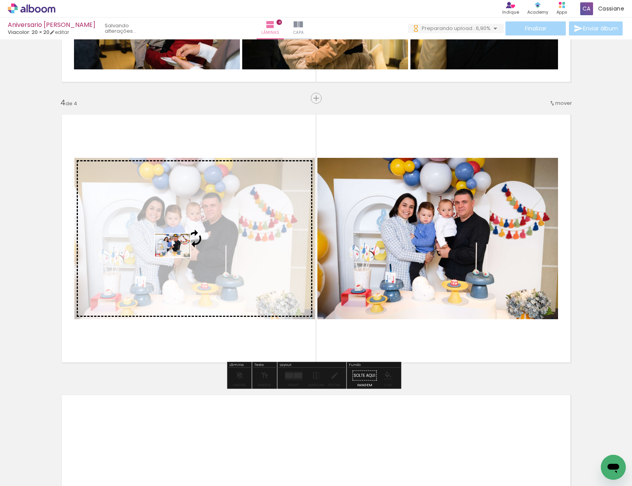
drag, startPoint x: 401, startPoint y: 462, endPoint x: 185, endPoint y: 257, distance: 297.9
click at [179, 257] on quentale-workspace at bounding box center [316, 243] width 632 height 486
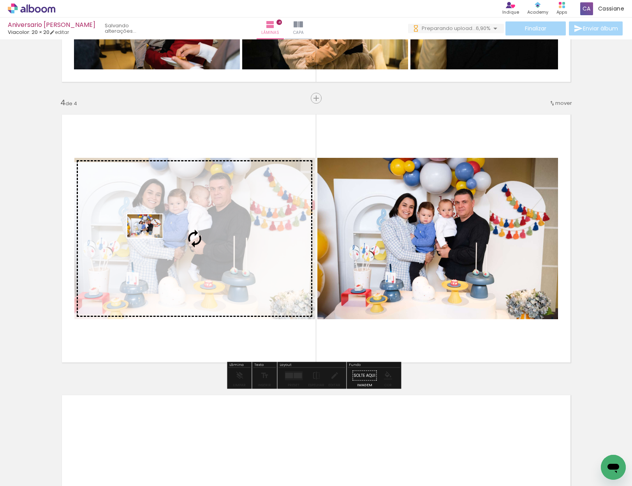
drag, startPoint x: 439, startPoint y: 455, endPoint x: 156, endPoint y: 236, distance: 357.2
click at [151, 238] on quentale-workspace at bounding box center [316, 243] width 632 height 486
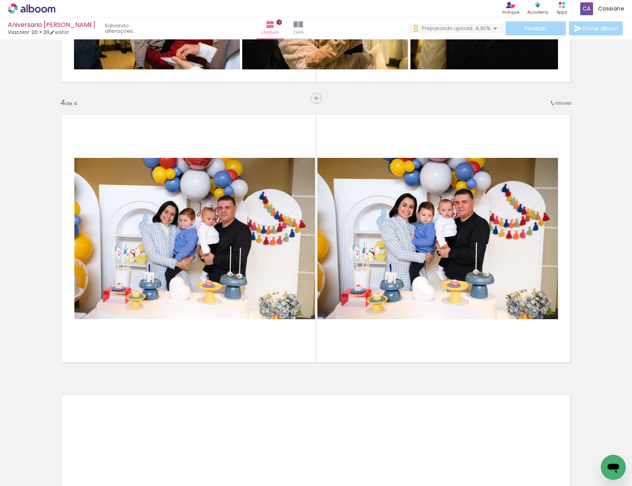
scroll to position [0, 3282]
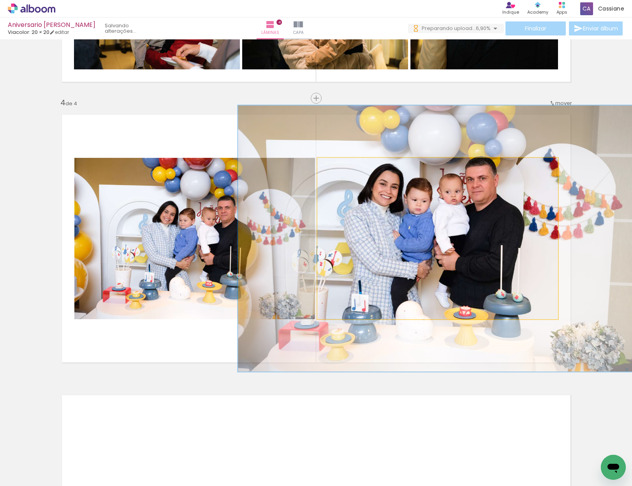
drag, startPoint x: 333, startPoint y: 166, endPoint x: 350, endPoint y: 167, distance: 17.5
type paper-slider "165"
click at [350, 167] on div at bounding box center [352, 165] width 7 height 7
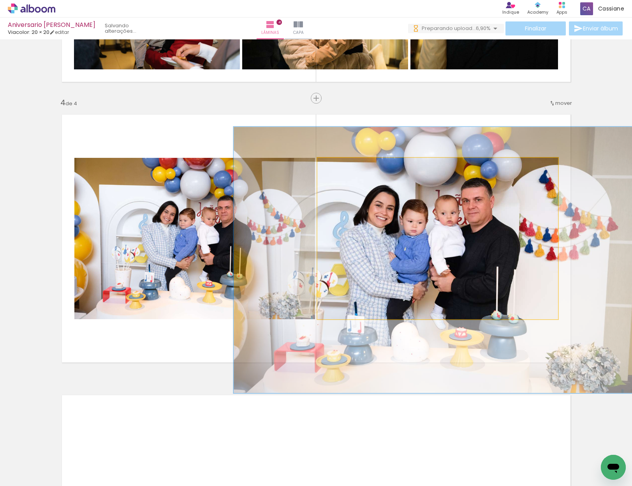
drag, startPoint x: 405, startPoint y: 210, endPoint x: 401, endPoint y: 232, distance: 21.9
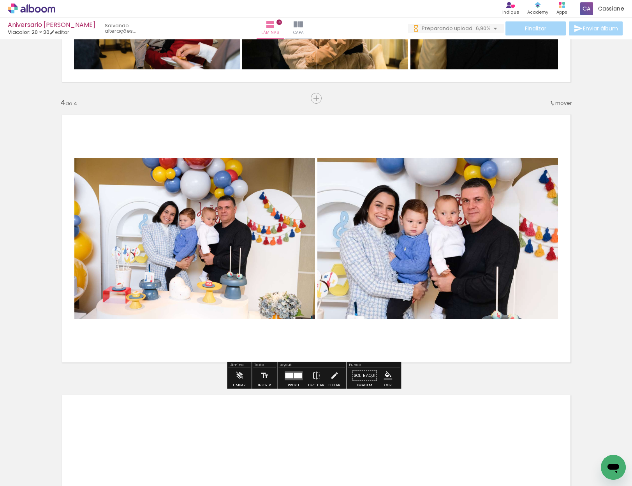
click at [291, 365] on div "Layout" at bounding box center [312, 365] width 67 height 5
click at [294, 372] on div at bounding box center [298, 374] width 8 height 5
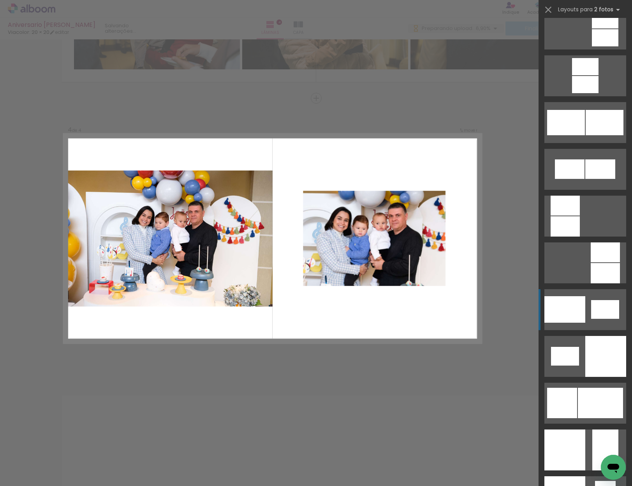
scroll to position [757, 0]
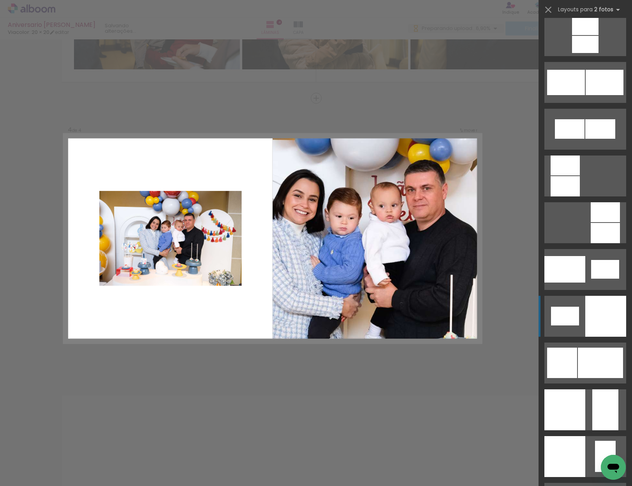
click at [607, 316] on div at bounding box center [606, 316] width 41 height 41
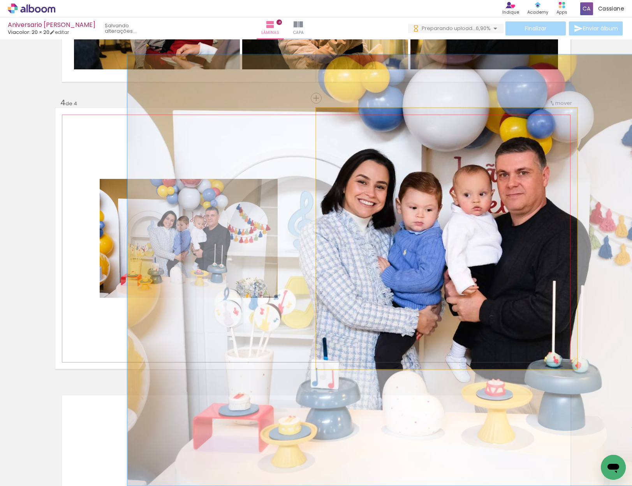
drag, startPoint x: 462, startPoint y: 264, endPoint x: 477, endPoint y: 261, distance: 14.7
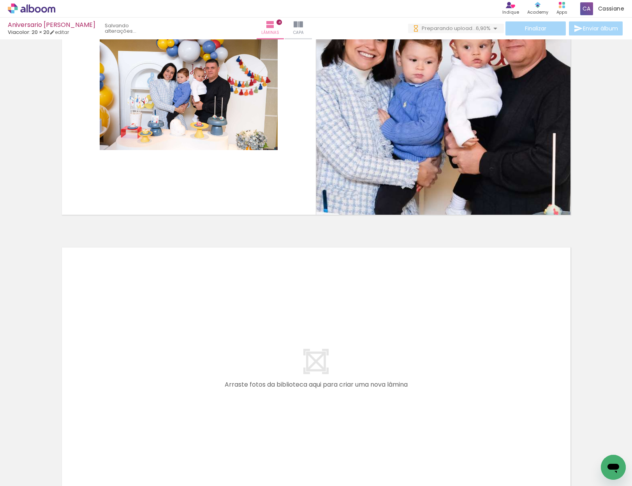
scroll to position [1041, 0]
